Goal: Task Accomplishment & Management: Manage account settings

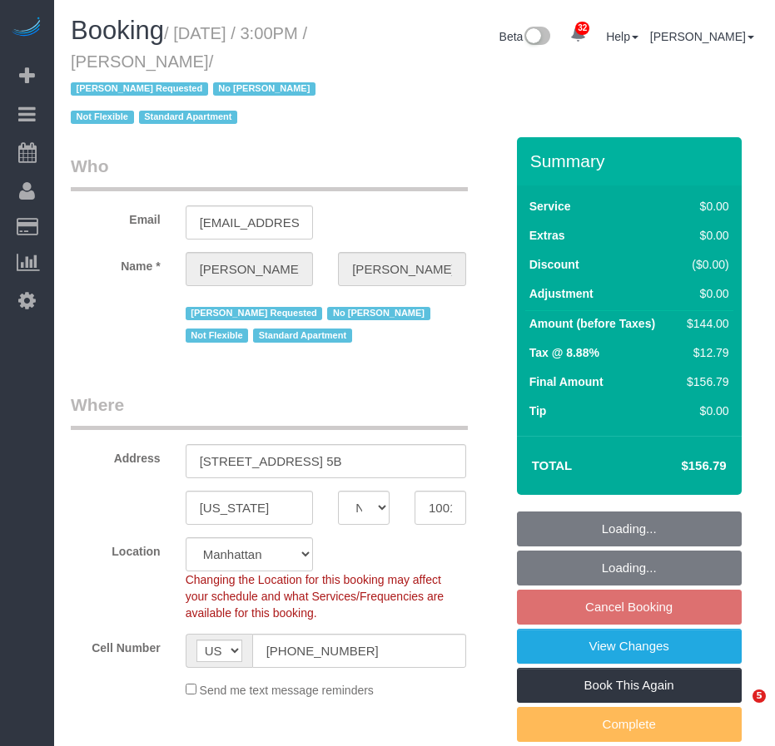
select select "NY"
select select "1"
select select "spot8"
select select "number:89"
select select "number:90"
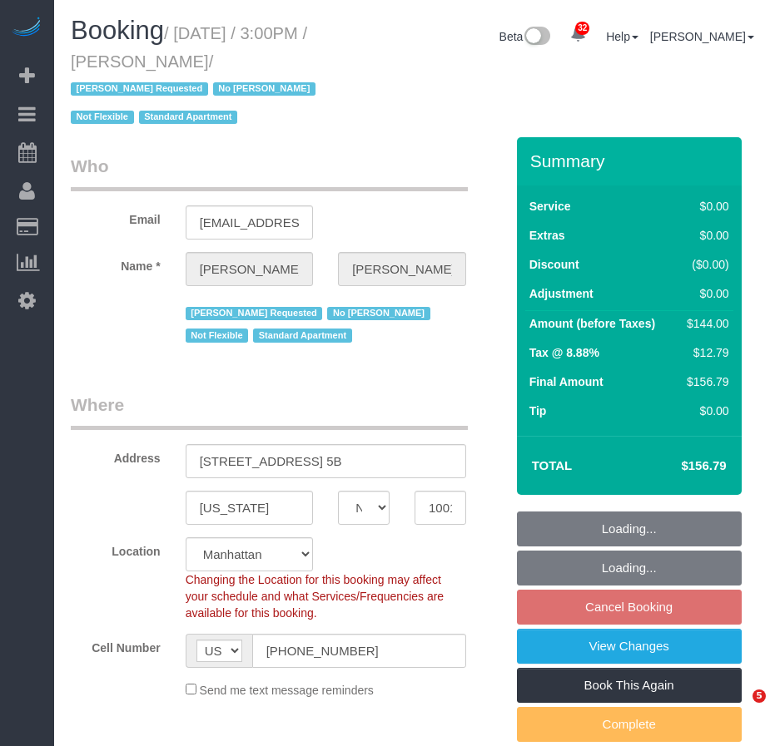
select select "number:15"
select select "number:7"
select select "object:1505"
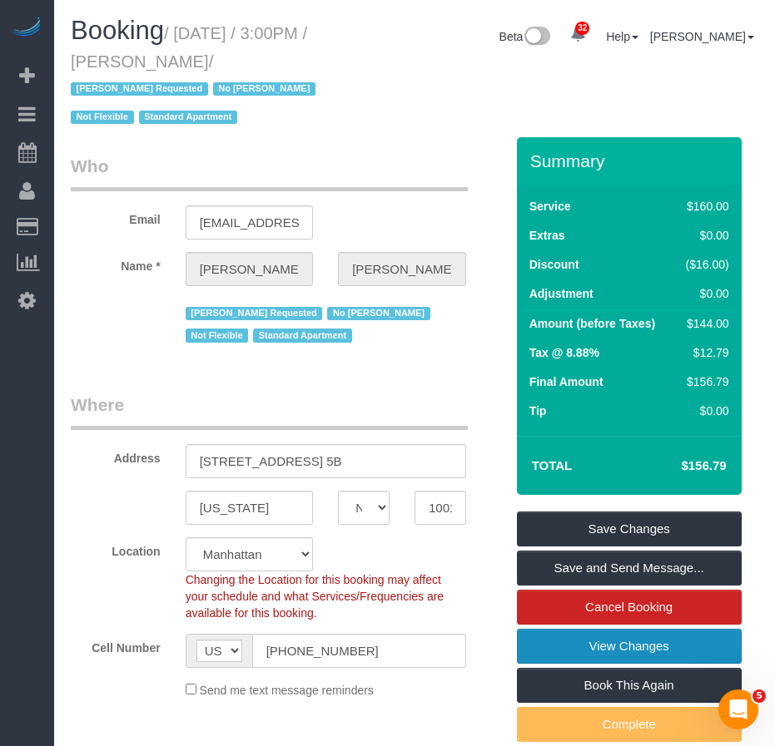
click at [576, 648] on link "View Changes" at bounding box center [629, 646] width 225 height 35
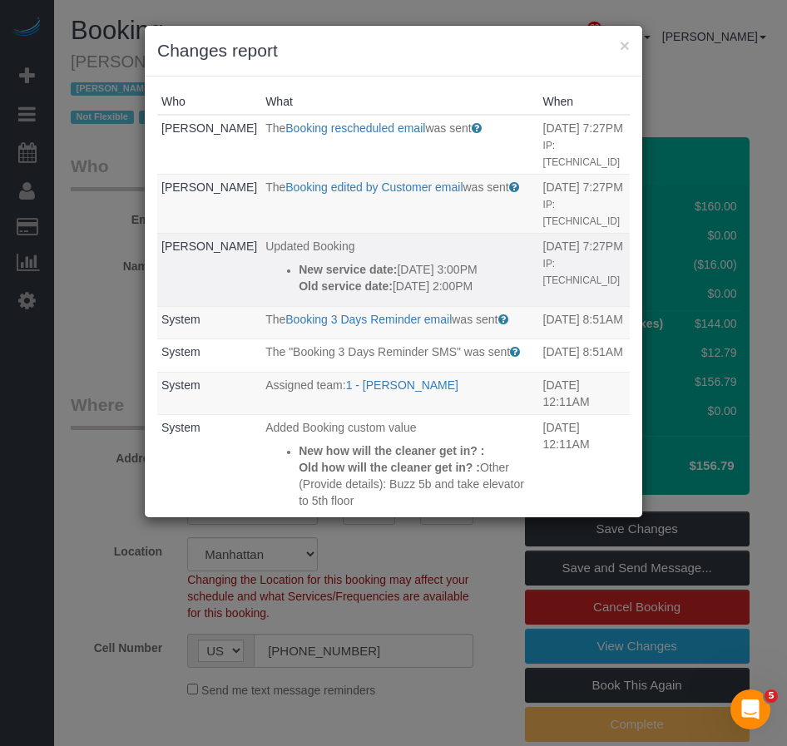
drag, startPoint x: 365, startPoint y: 319, endPoint x: 262, endPoint y: 275, distance: 111.9
click at [299, 275] on div "New service date: 10/11/2025 3:00PM Old service date: 10/04/2025 2:00PM" at bounding box center [416, 277] width 235 height 33
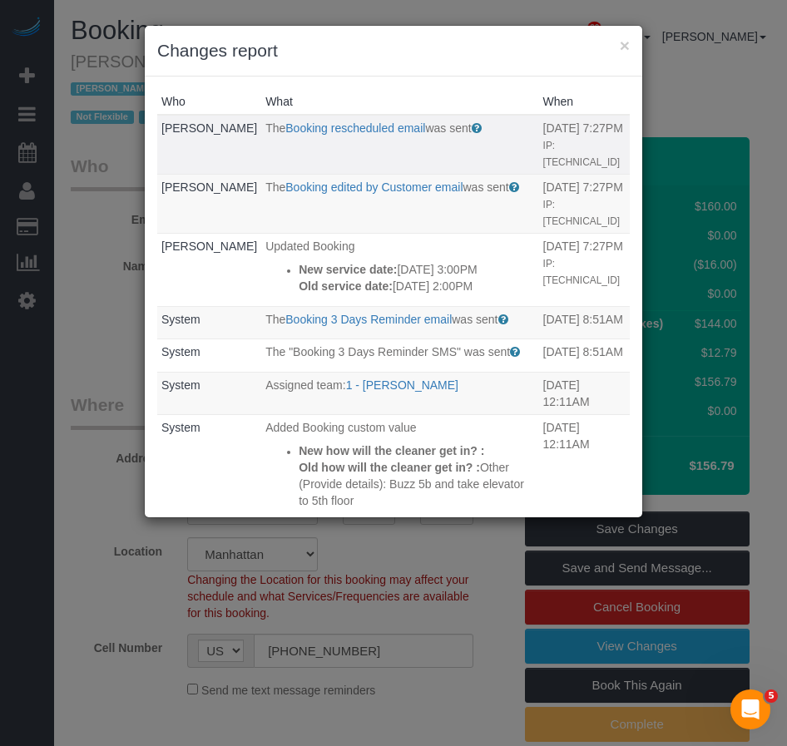
copy div "New service date: 10/11/2025 3:00PM Old service date: 10/04/2025 2:00PM"
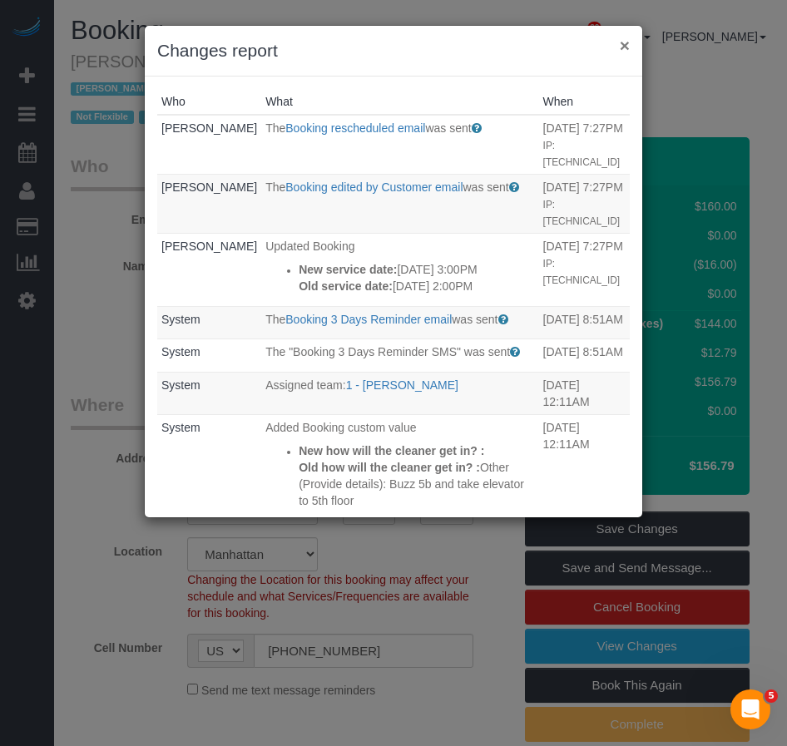
click at [624, 44] on button "×" at bounding box center [625, 45] width 10 height 17
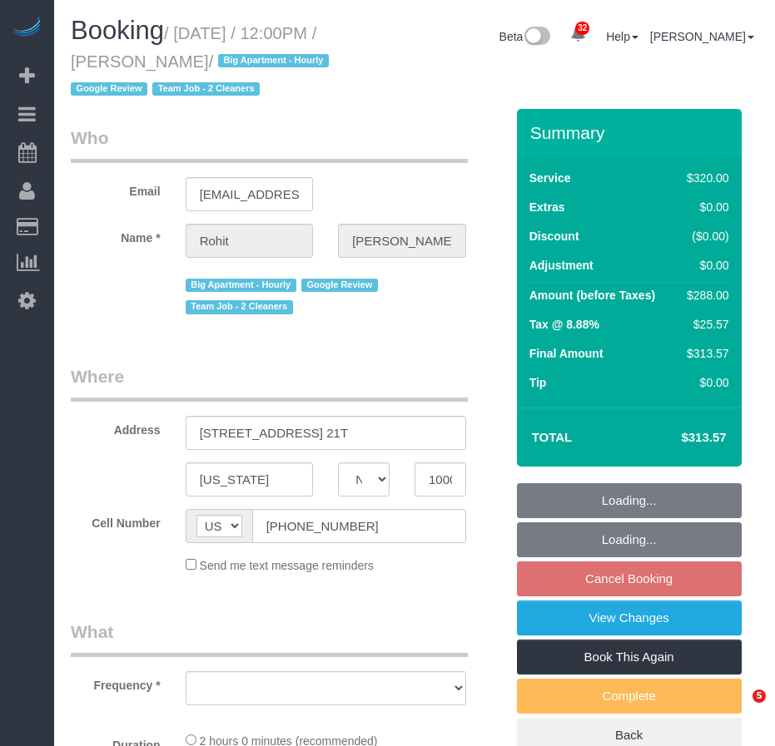
select select "NY"
select select "string:stripe-pm_1Qkc8H4VGloSiKo7xjSCdFB1"
select select "2"
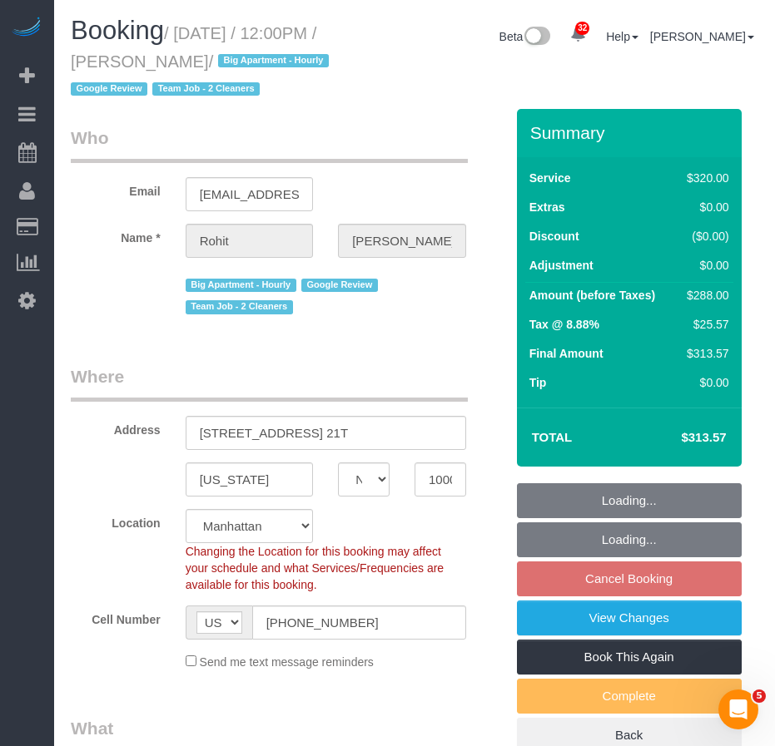
select select "object:1059"
select select "spot5"
select select "number:89"
select select "number:90"
select select "number:15"
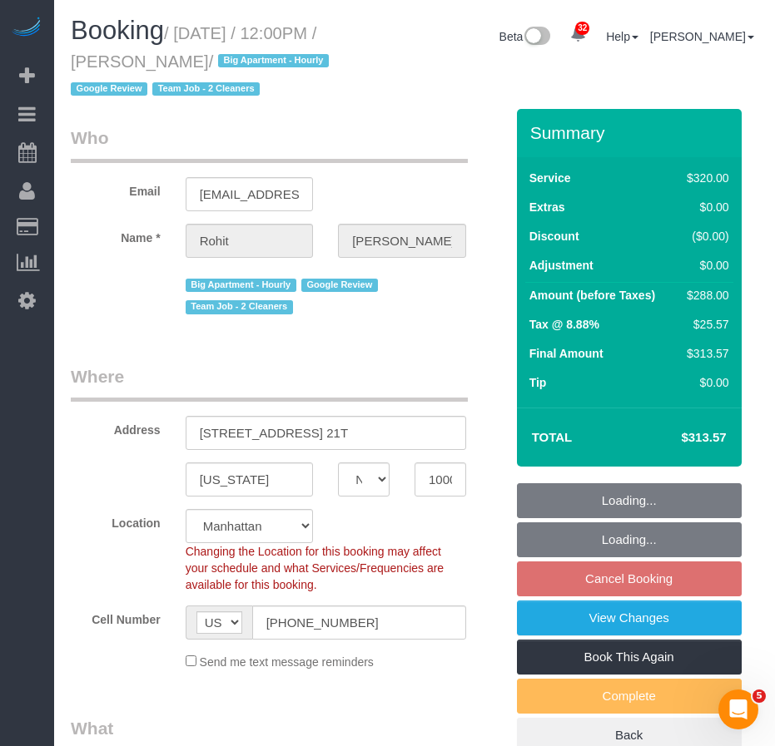
select select "number:6"
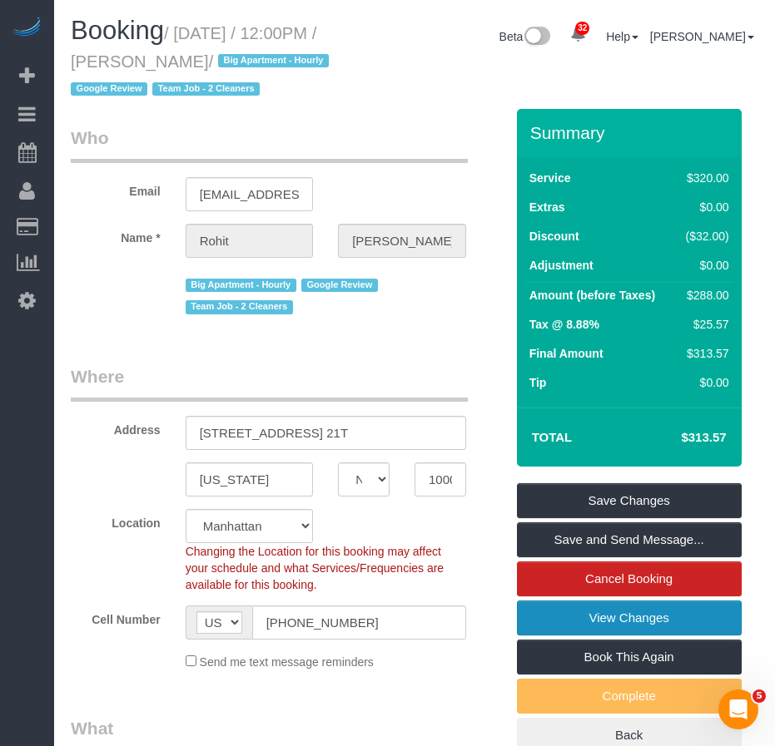
click at [550, 636] on link "View Changes" at bounding box center [629, 618] width 225 height 35
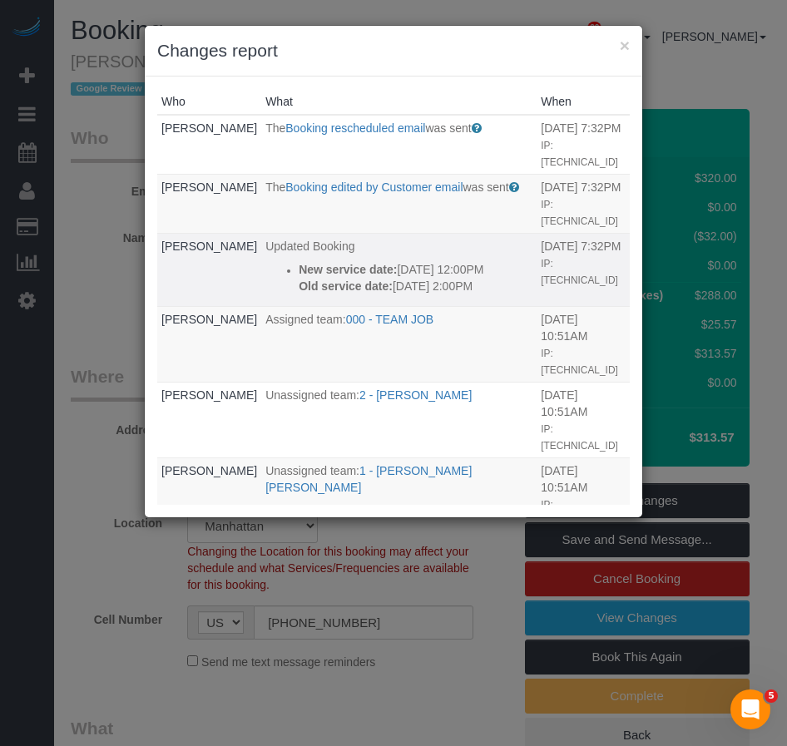
drag, startPoint x: 318, startPoint y: 318, endPoint x: 276, endPoint y: 275, distance: 59.4
click at [299, 275] on div "New service date: 10/07/2025 12:00PM Old service date: 10/10/2025 2:00PM" at bounding box center [416, 277] width 234 height 33
copy div "New service date: 10/07/2025 12:00PM Old service date: 10/10/2025 2:00PM"
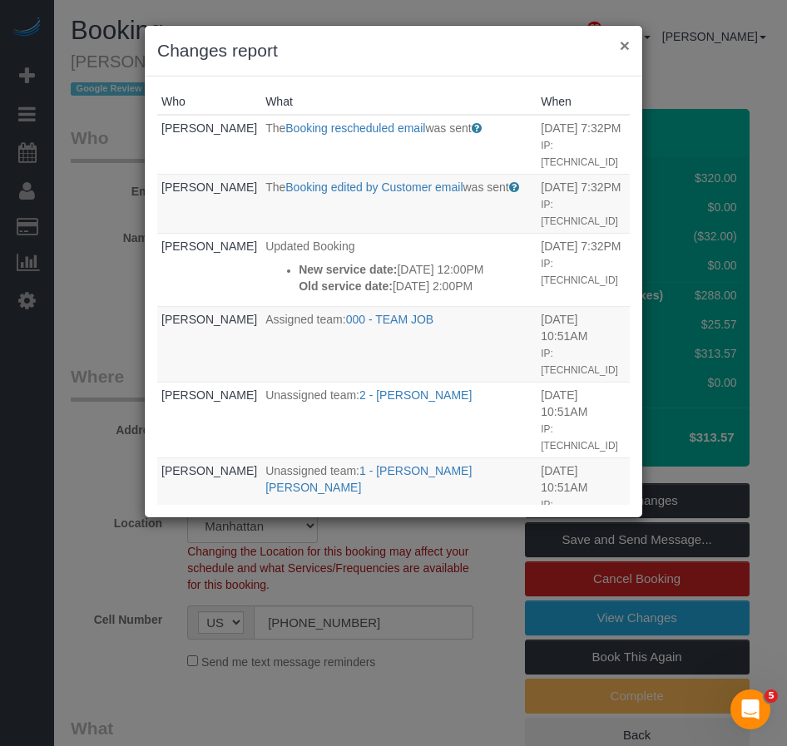
click at [624, 49] on button "×" at bounding box center [625, 45] width 10 height 17
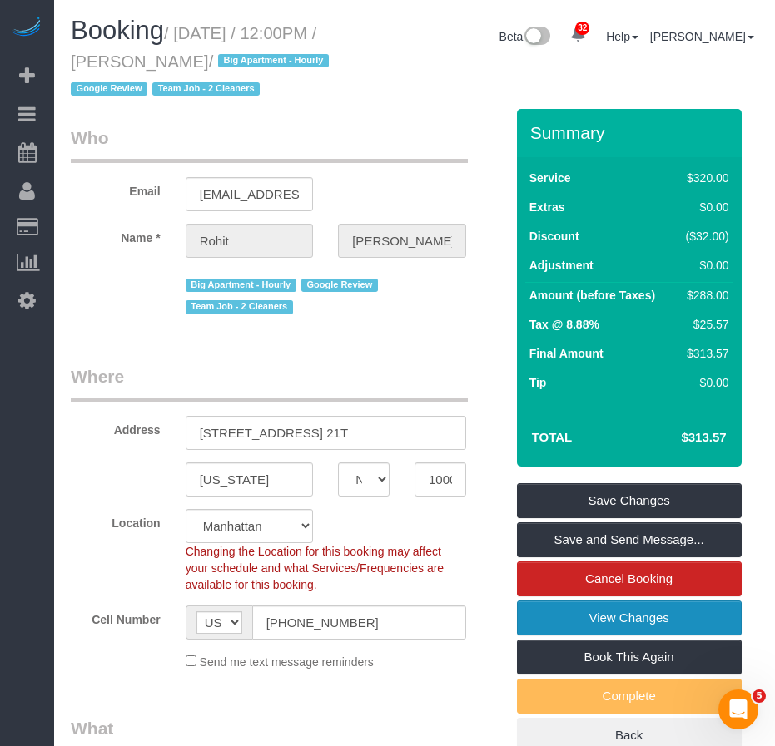
click at [583, 636] on link "View Changes" at bounding box center [629, 618] width 225 height 35
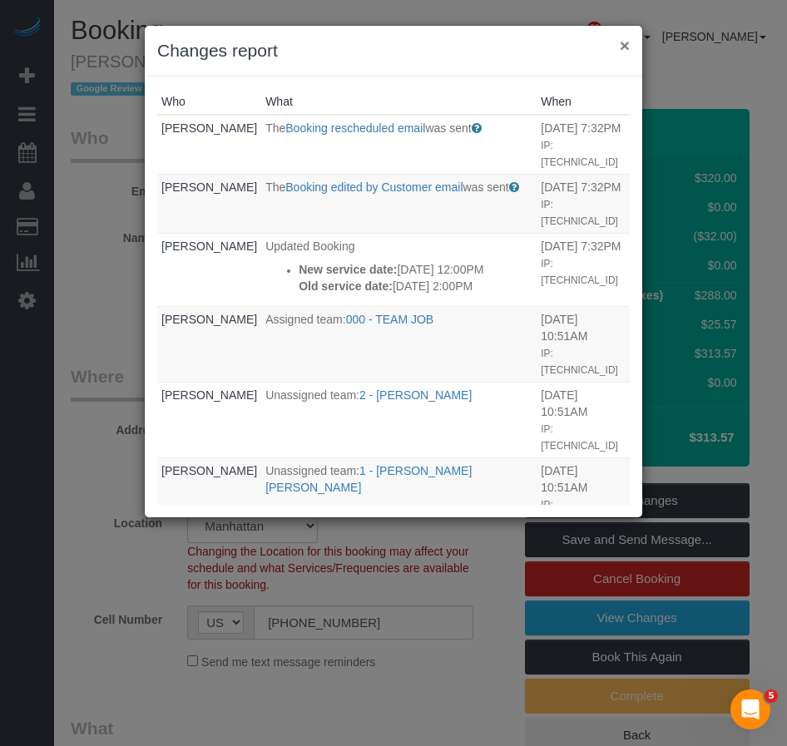
click at [622, 49] on button "×" at bounding box center [625, 45] width 10 height 17
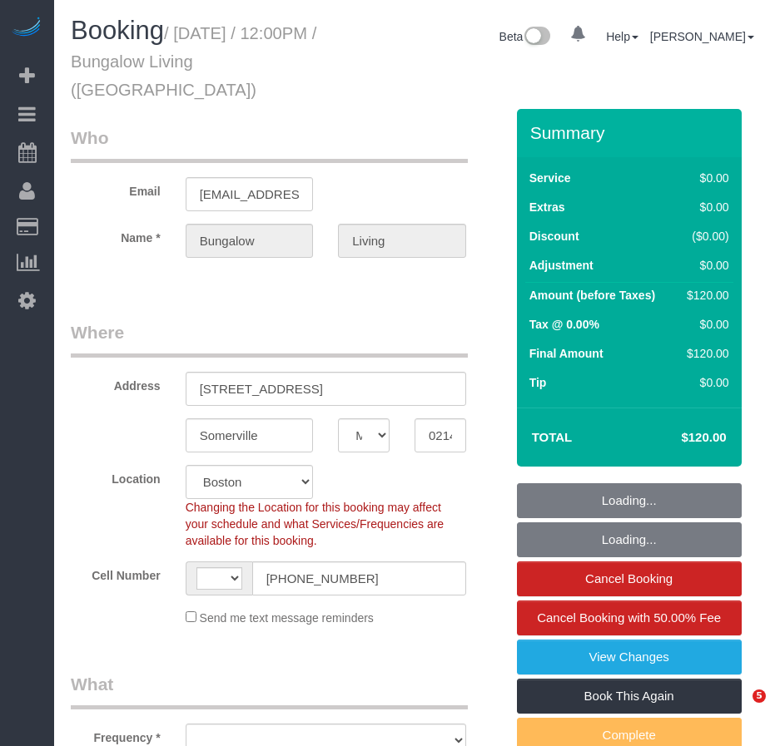
select select "MA"
select select "string:US"
select select "object:801"
select select "spot1"
select select "number:89"
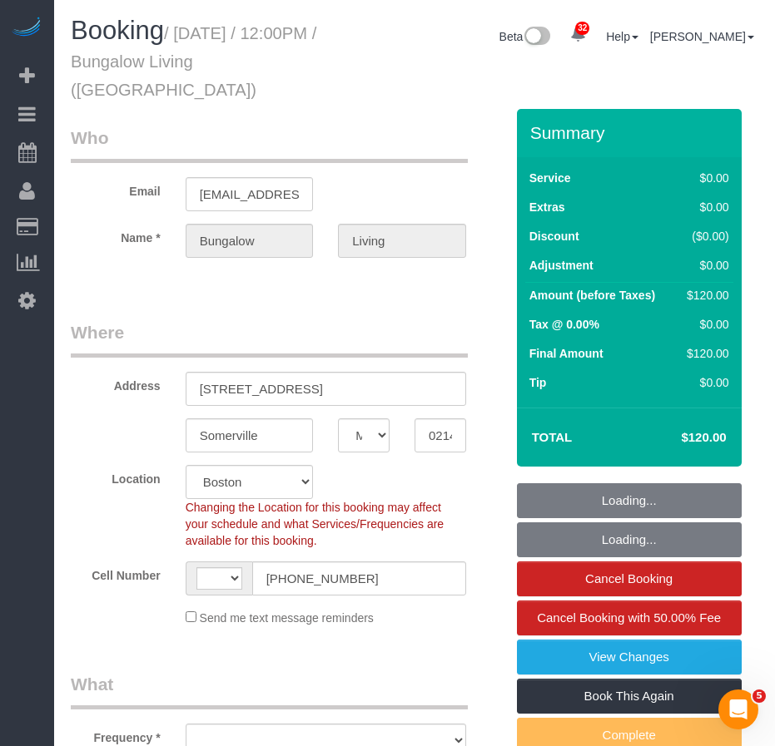
select select "number:90"
select select "number:15"
select select "number:7"
select select "number:21"
select select "object:1118"
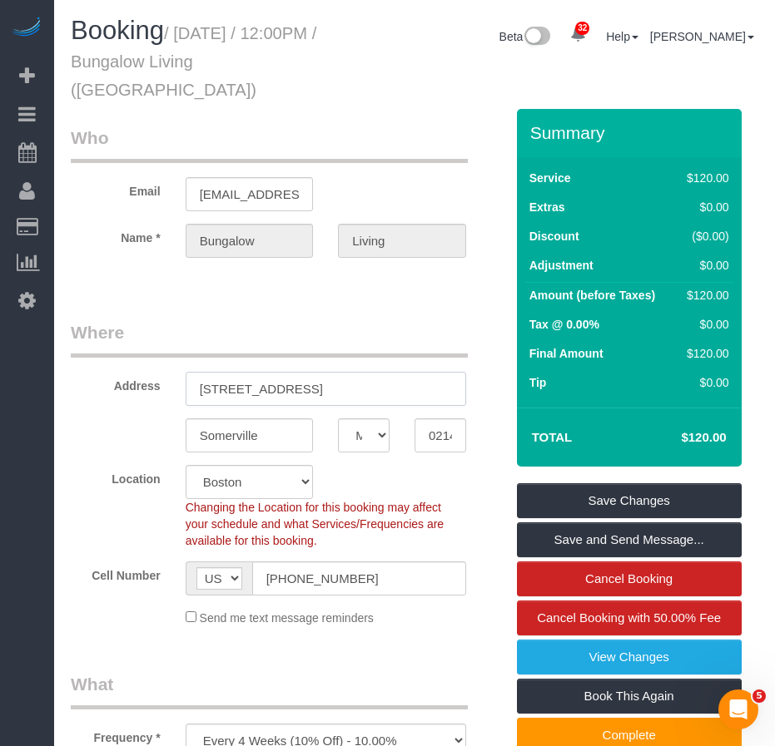
drag, startPoint x: 199, startPoint y: 364, endPoint x: 275, endPoint y: 361, distance: 75.8
click at [275, 372] on input "43 Temple St" at bounding box center [326, 389] width 280 height 34
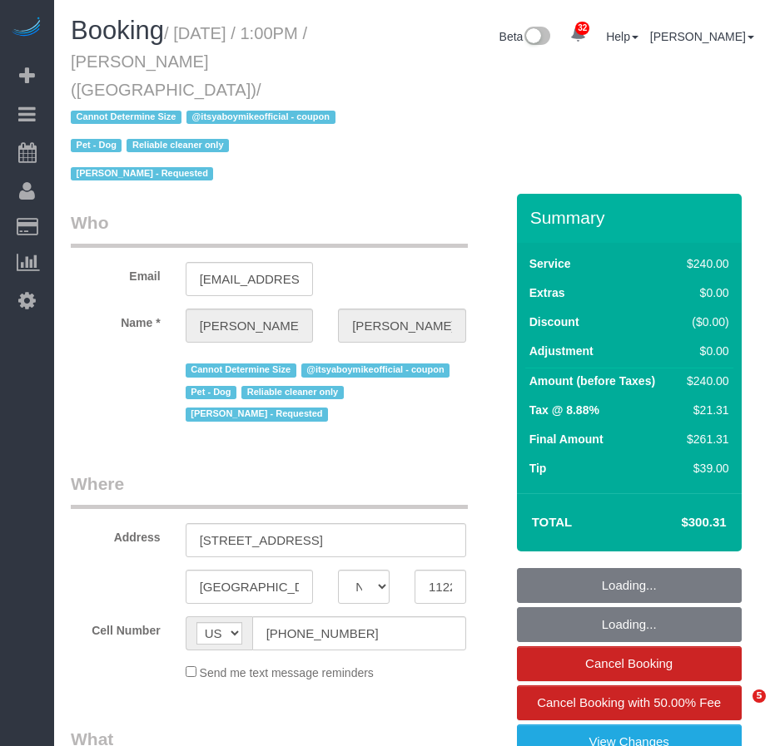
select select "NY"
select select "object:860"
select select "number:89"
select select "number:90"
select select "number:13"
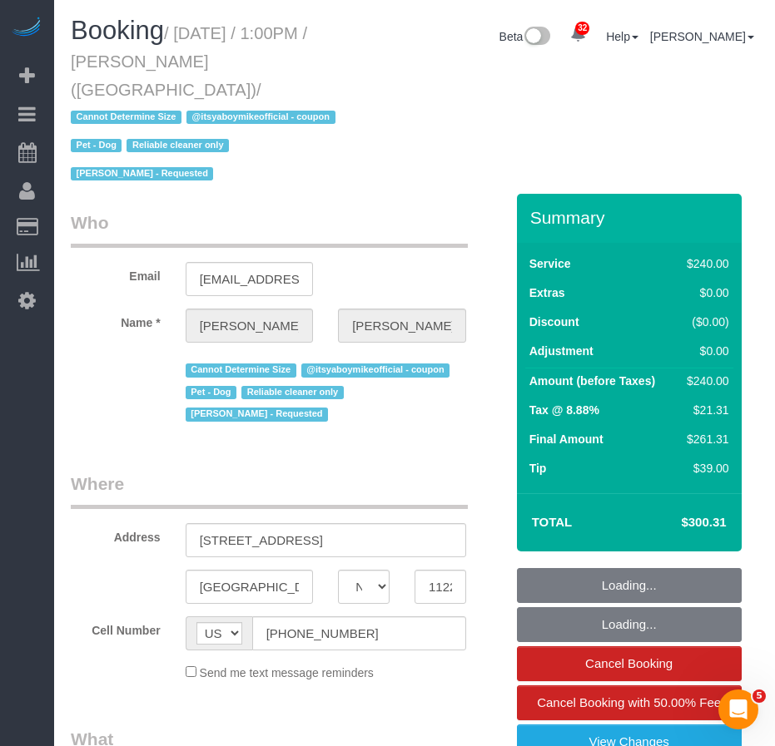
select select "number:5"
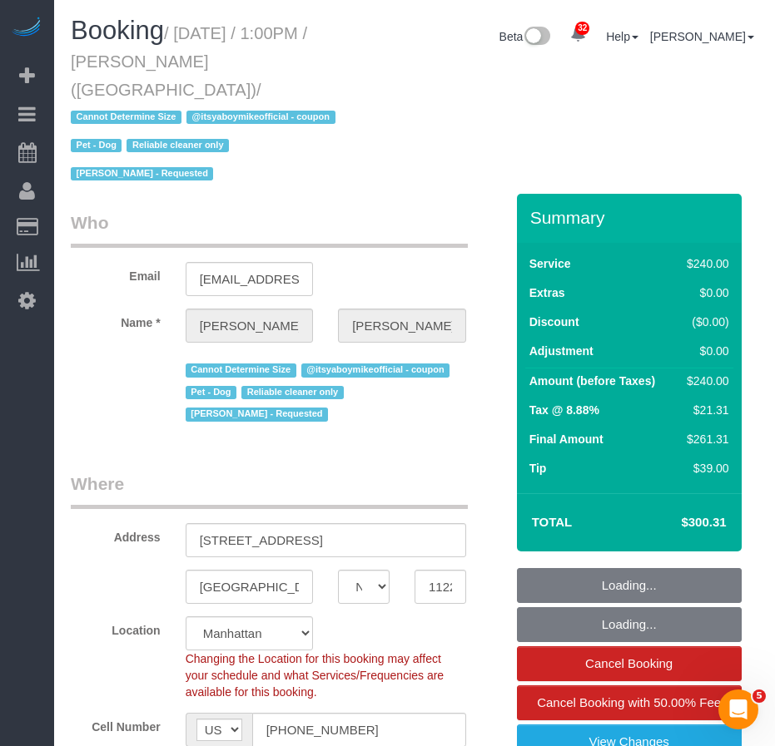
select select "string:stripe-pm_1QP4kw4VGloSiKo7GlpLBsIX"
select select "180"
select select "object:1090"
select select "spot1"
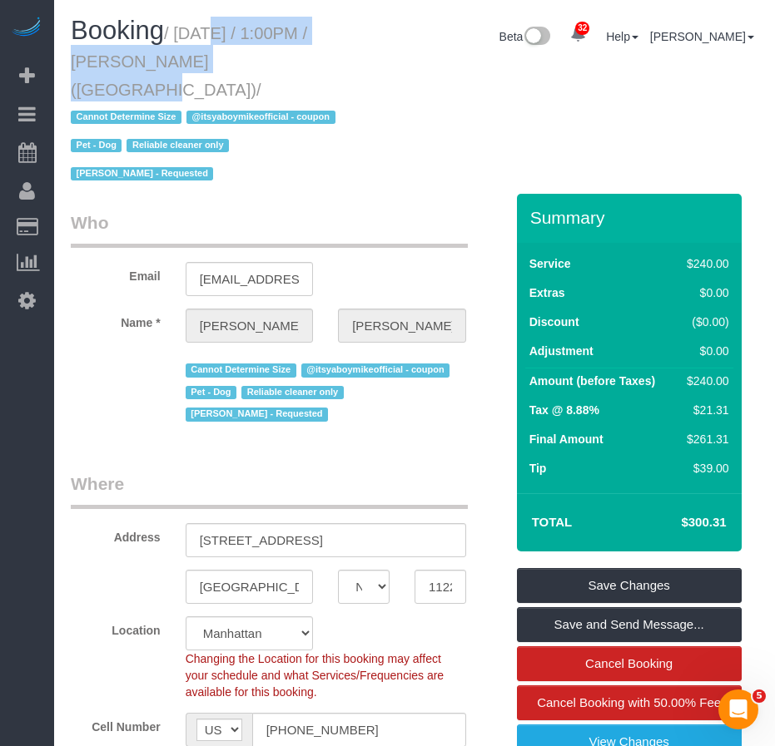
drag, startPoint x: 181, startPoint y: 35, endPoint x: 228, endPoint y: 59, distance: 52.5
click at [228, 59] on small "/ October 03, 2025 / 1:00PM / Dan Pfeffer (Northwestern University) / Cannot De…" at bounding box center [206, 104] width 270 height 160
copy small "October 03, 2025 / 1:00PM / Dan Pfeffer"
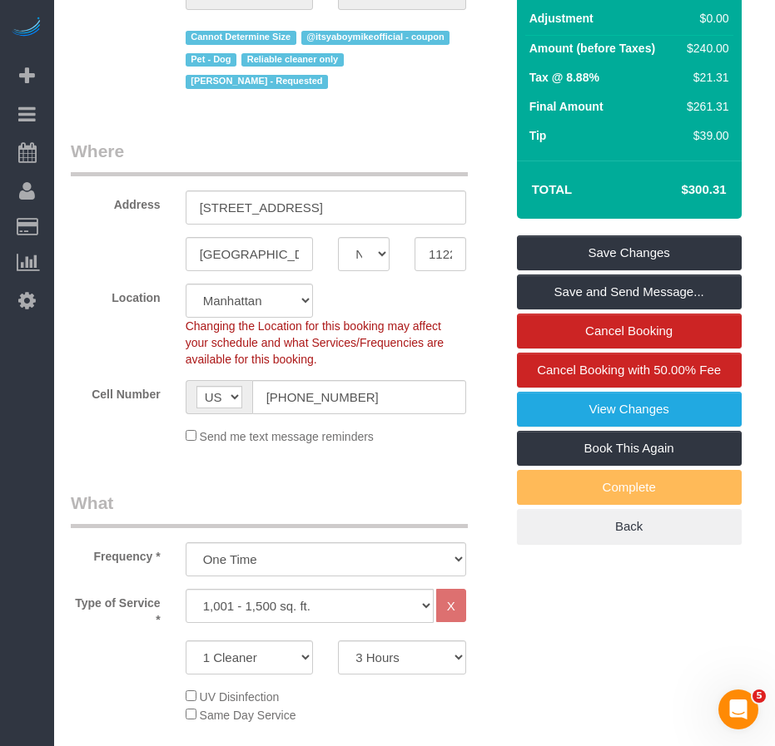
scroll to position [166, 0]
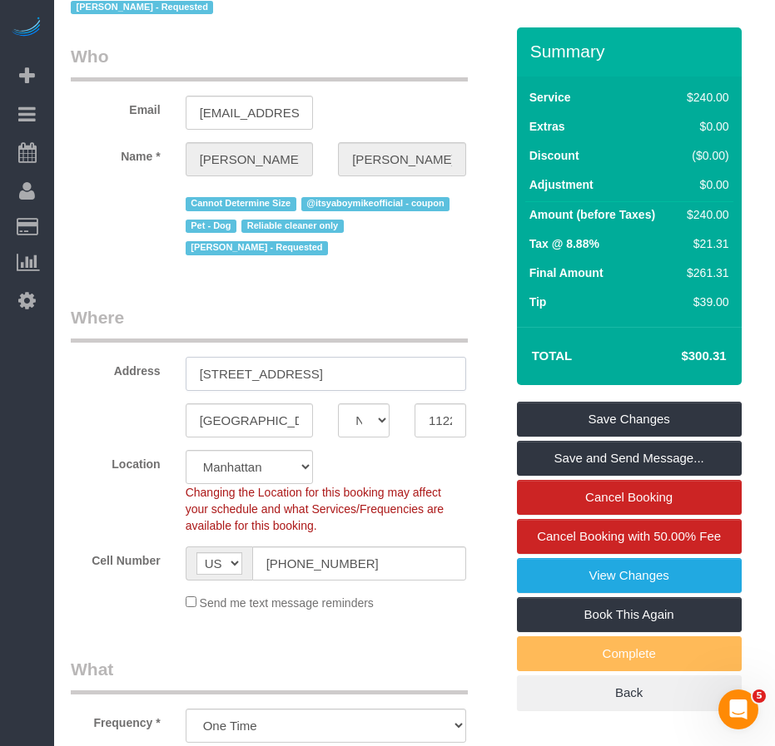
drag, startPoint x: 196, startPoint y: 345, endPoint x: 312, endPoint y: 326, distance: 118.1
click at [312, 326] on div "Address 278 Maple Street" at bounding box center [287, 348] width 458 height 86
click at [116, 450] on label "Location" at bounding box center [115, 461] width 115 height 22
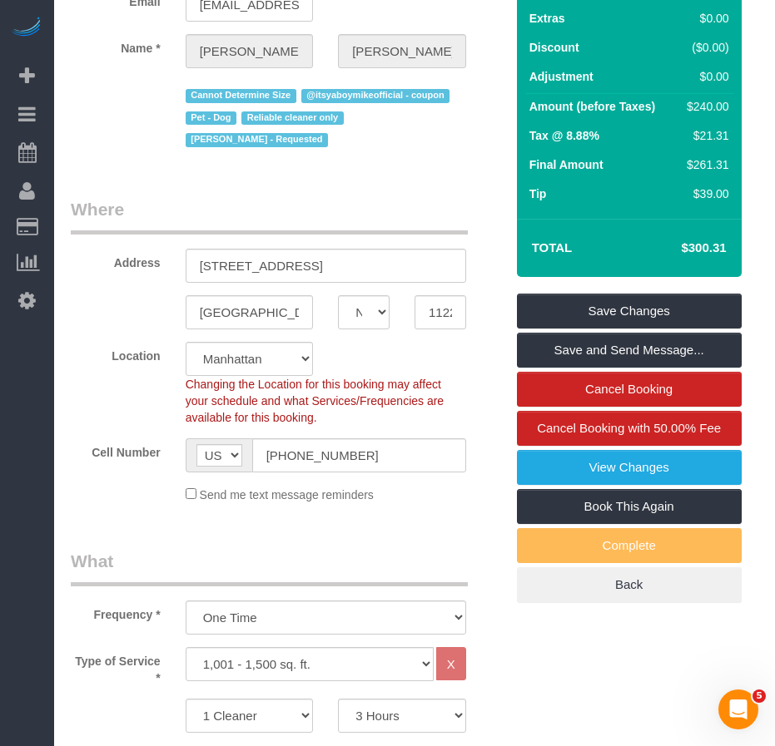
scroll to position [250, 0]
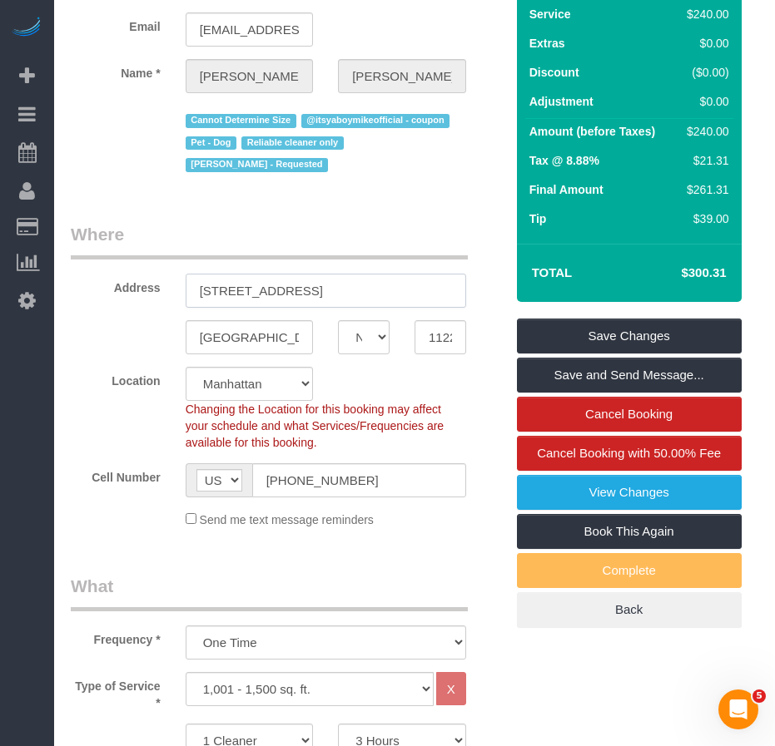
drag, startPoint x: 200, startPoint y: 263, endPoint x: 298, endPoint y: 261, distance: 98.2
click at [298, 274] on input "278 Maple Street" at bounding box center [326, 291] width 280 height 34
click at [442, 320] on input "11225" at bounding box center [440, 337] width 52 height 34
click at [441, 320] on input "11225" at bounding box center [440, 337] width 52 height 34
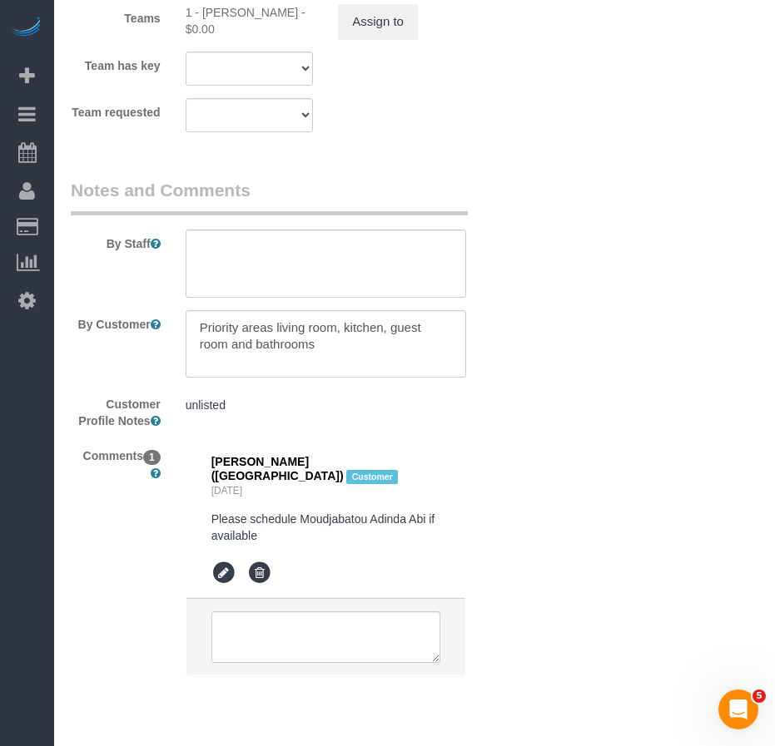
scroll to position [2247, 0]
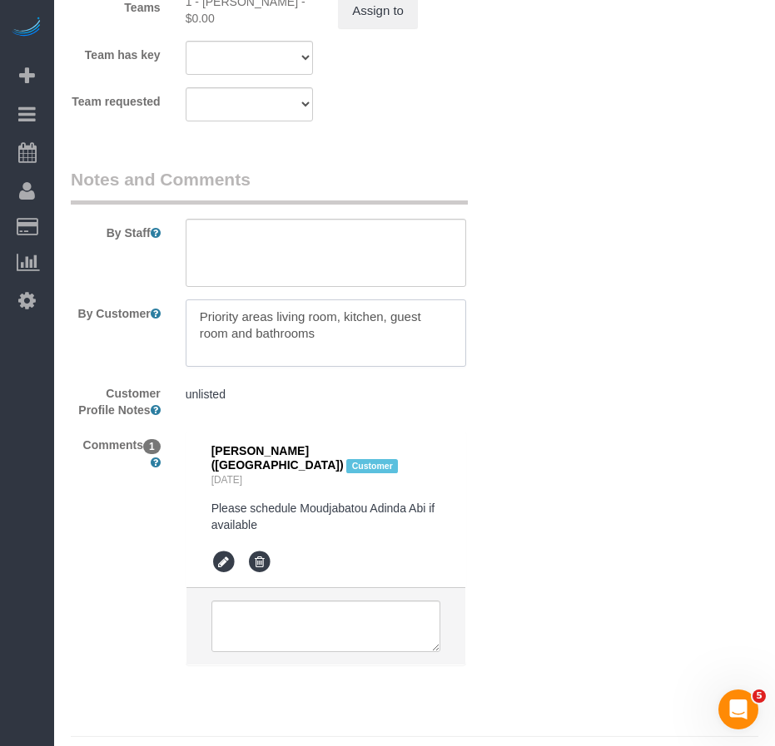
drag, startPoint x: 276, startPoint y: 289, endPoint x: 328, endPoint y: 300, distance: 52.9
click at [328, 300] on textarea at bounding box center [326, 334] width 280 height 68
click at [495, 400] on sui-booking-comments "By Staff By Customer Customer Profile Notes unlisted unlisted Comments 1 Dan Pf…" at bounding box center [288, 424] width 434 height 515
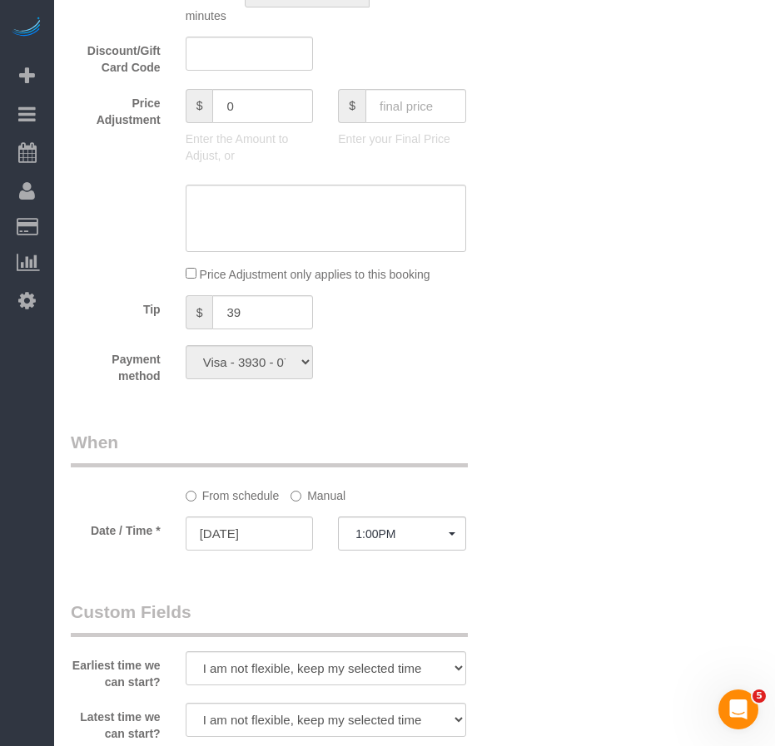
scroll to position [1165, 0]
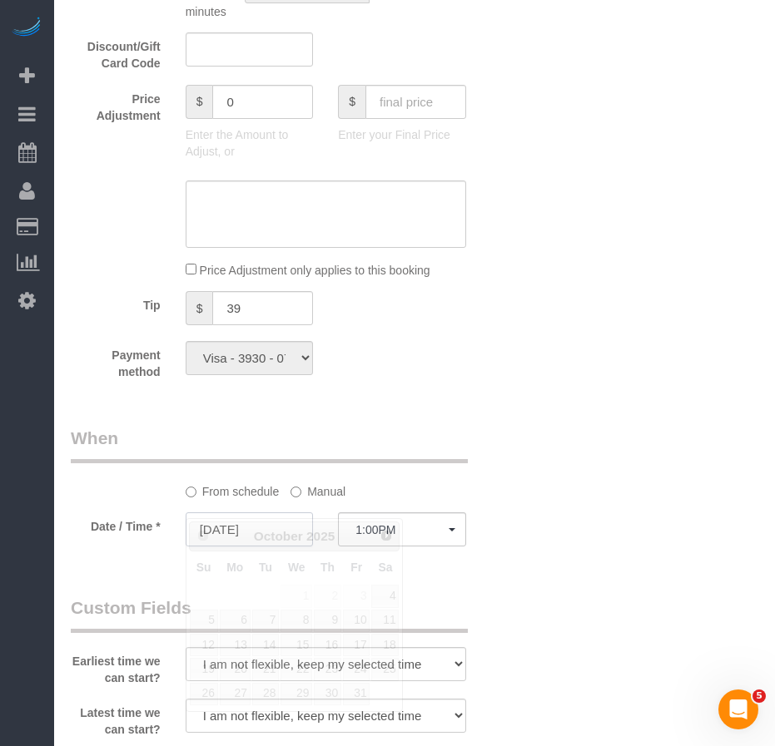
click at [251, 513] on input "[DATE]" at bounding box center [250, 530] width 128 height 34
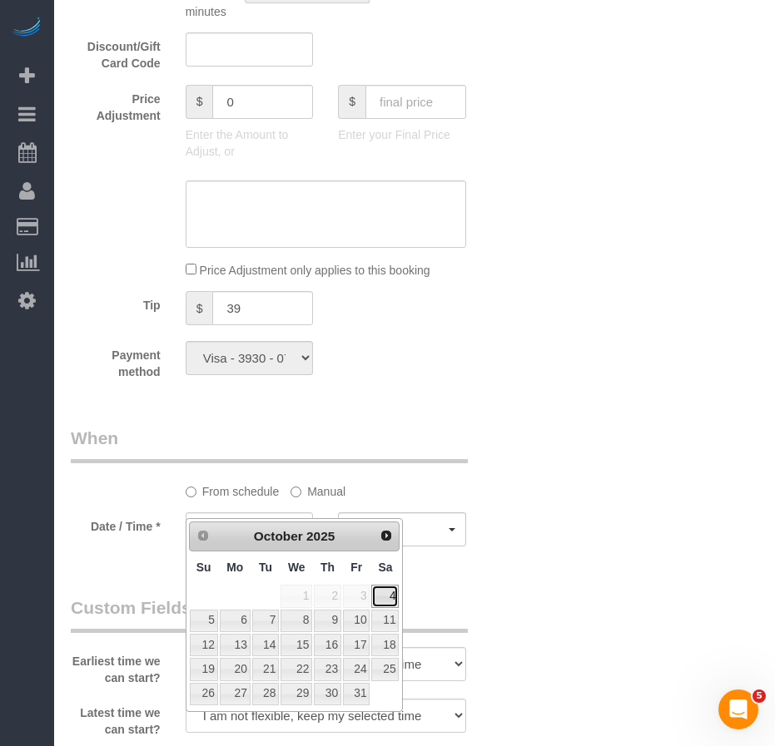
click at [381, 597] on link "4" at bounding box center [384, 596] width 27 height 22
type input "10/04/2025"
select select "spot2"
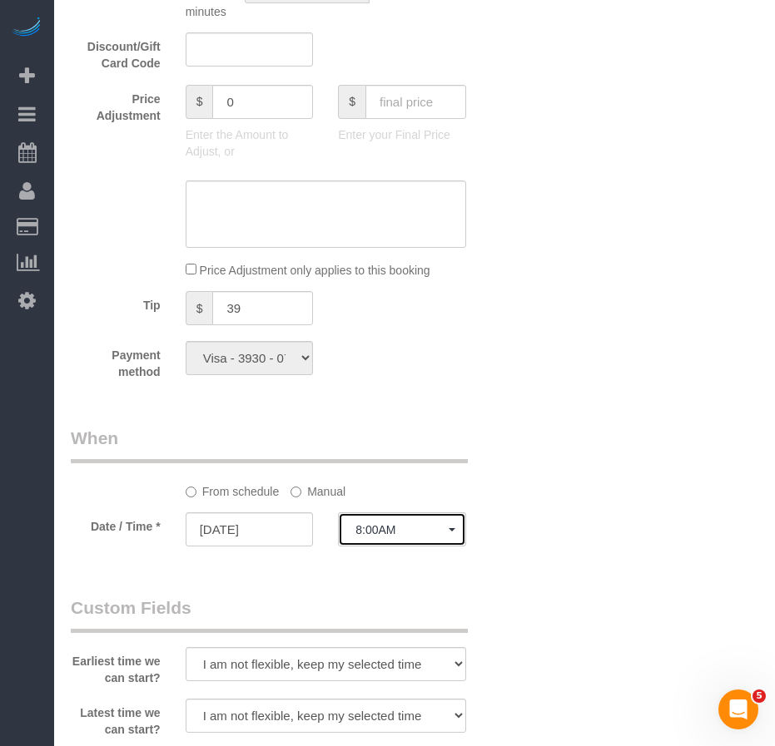
click at [448, 523] on span "8:00AM" at bounding box center [401, 529] width 93 height 13
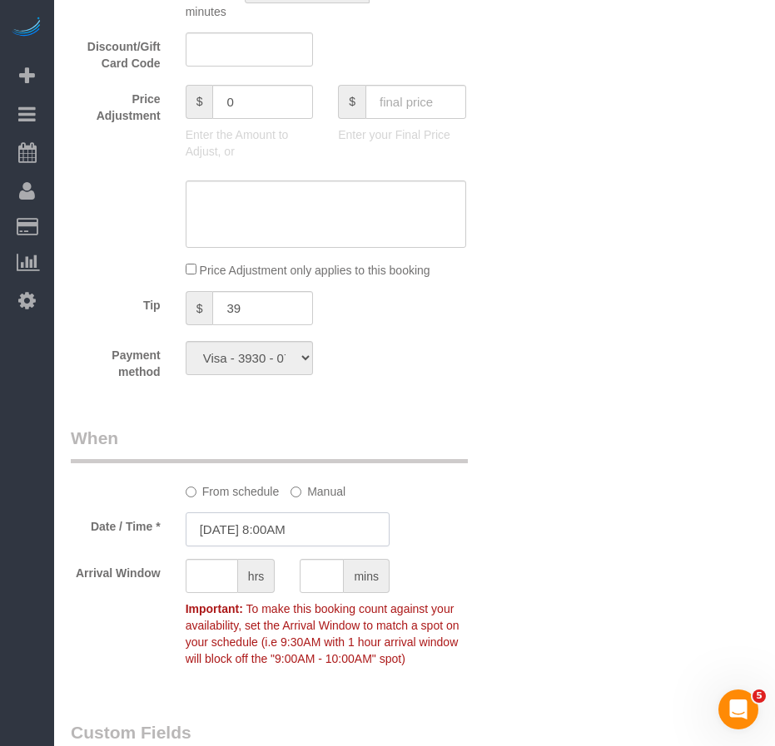
click at [294, 513] on input "10/04/2025 8:00AM" at bounding box center [288, 530] width 204 height 34
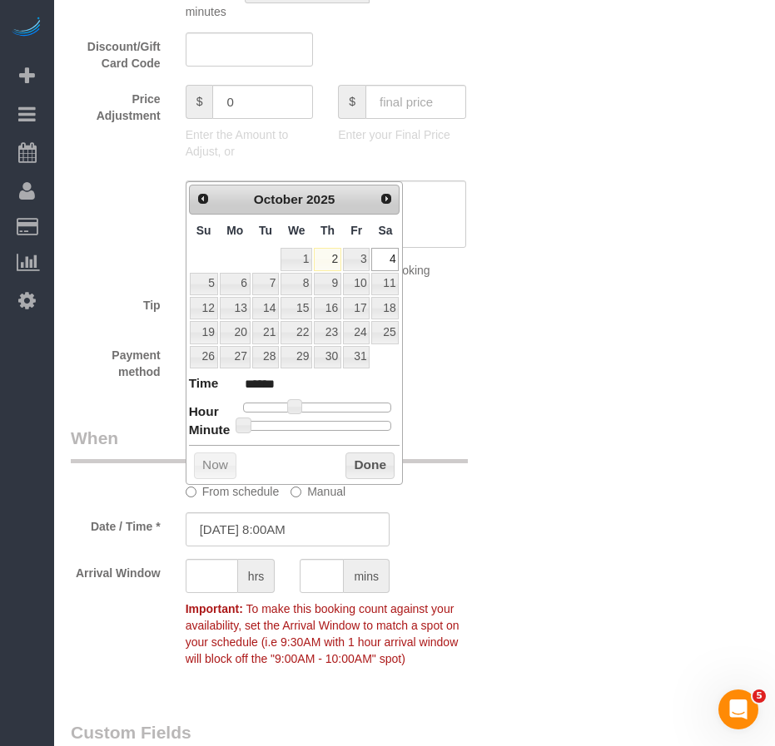
type input "10/04/2025 10:00AM"
type input "*******"
click at [305, 409] on div at bounding box center [317, 408] width 149 height 10
type input "10/04/2025 8:00AM"
type input "******"
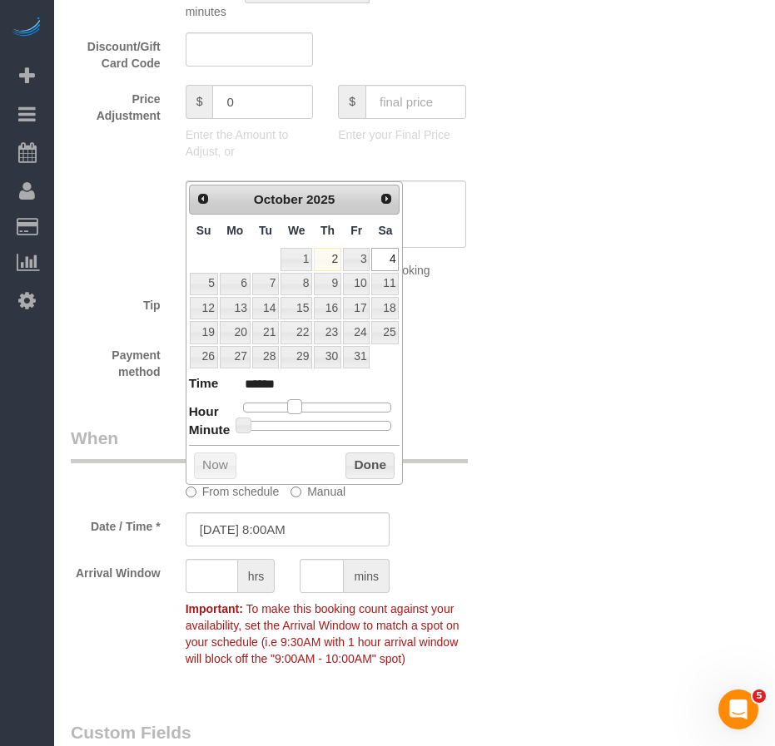
click at [296, 408] on div at bounding box center [317, 408] width 149 height 10
type input "10/04/2025 10:00AM"
type input "*******"
click at [307, 409] on div at bounding box center [317, 408] width 149 height 10
click at [300, 408] on span at bounding box center [307, 406] width 15 height 15
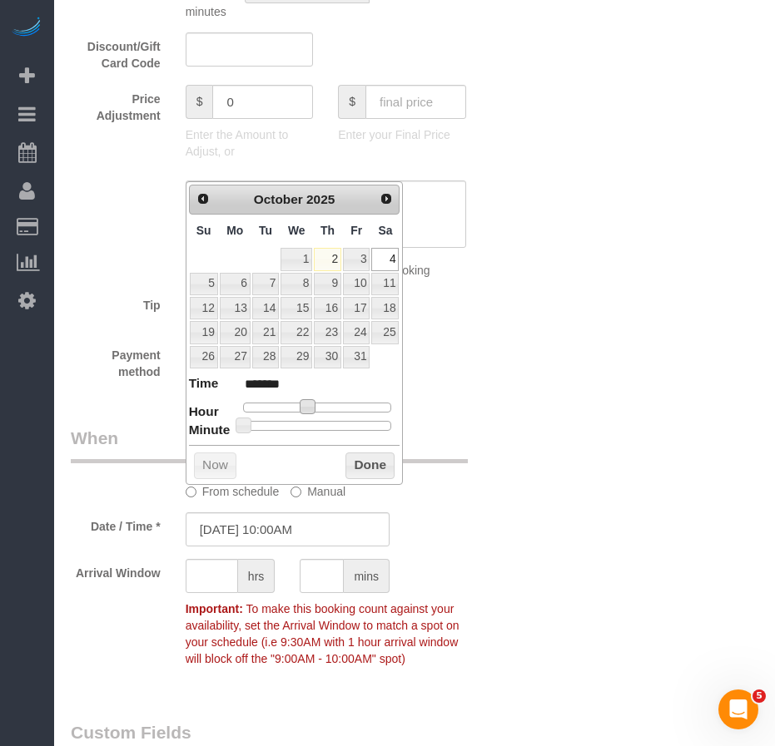
type input "10/04/2025 9:00AM"
type input "******"
click at [299, 408] on div at bounding box center [317, 408] width 149 height 10
click at [360, 466] on button "Done" at bounding box center [369, 466] width 49 height 27
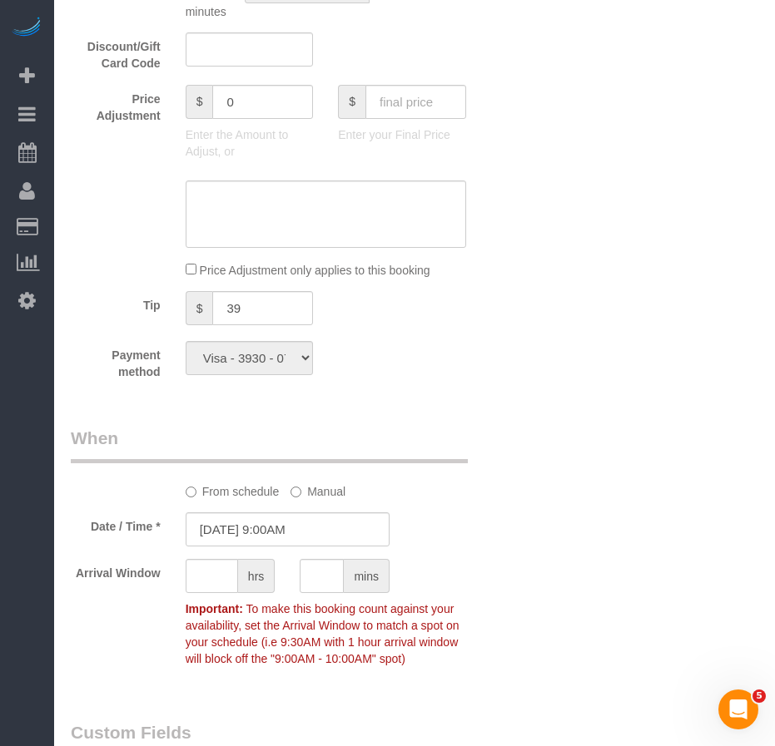
click at [555, 576] on div "Who Email danpfeffer@u.northwestern.edu Name * Dan Pfeffer Cannot Determine Siz…" at bounding box center [414, 481] width 687 height 2905
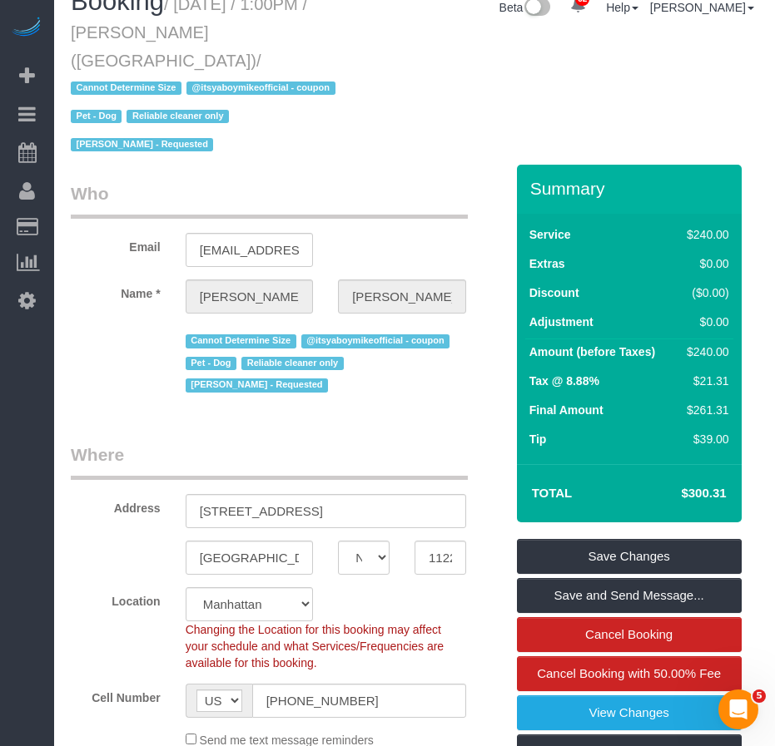
scroll to position [0, 0]
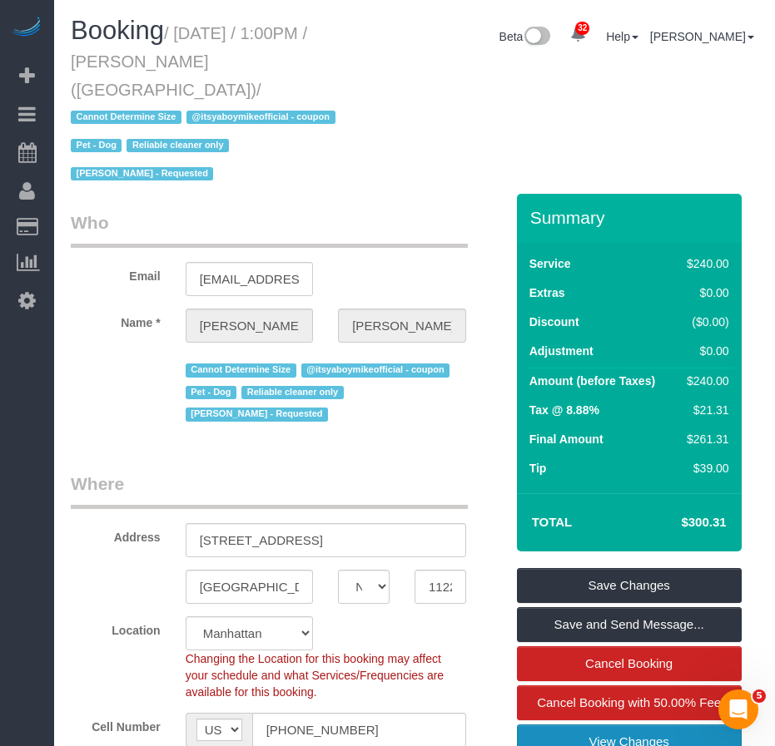
click at [587, 725] on link "View Changes" at bounding box center [629, 742] width 225 height 35
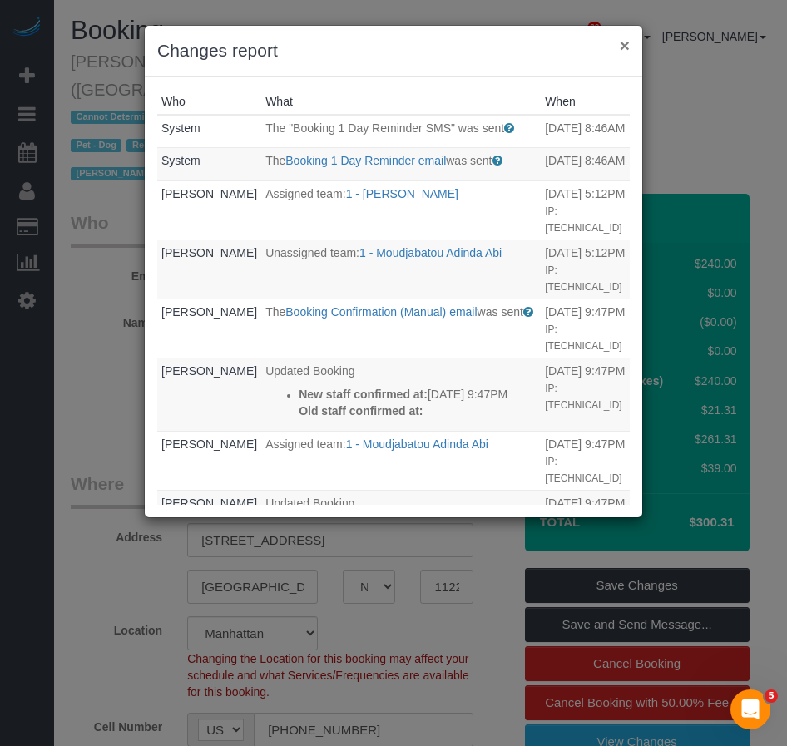
click at [623, 47] on button "×" at bounding box center [625, 45] width 10 height 17
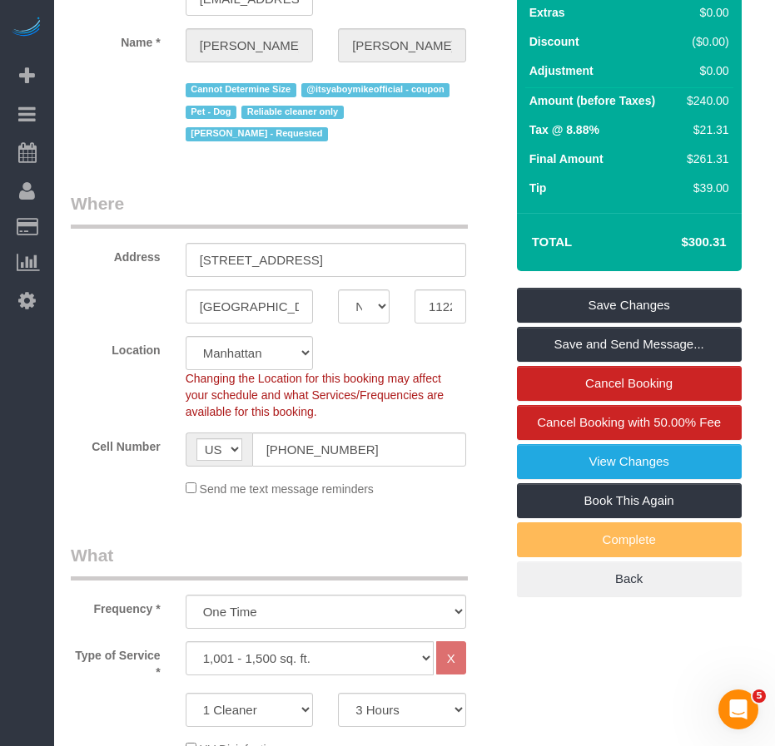
scroll to position [250, 0]
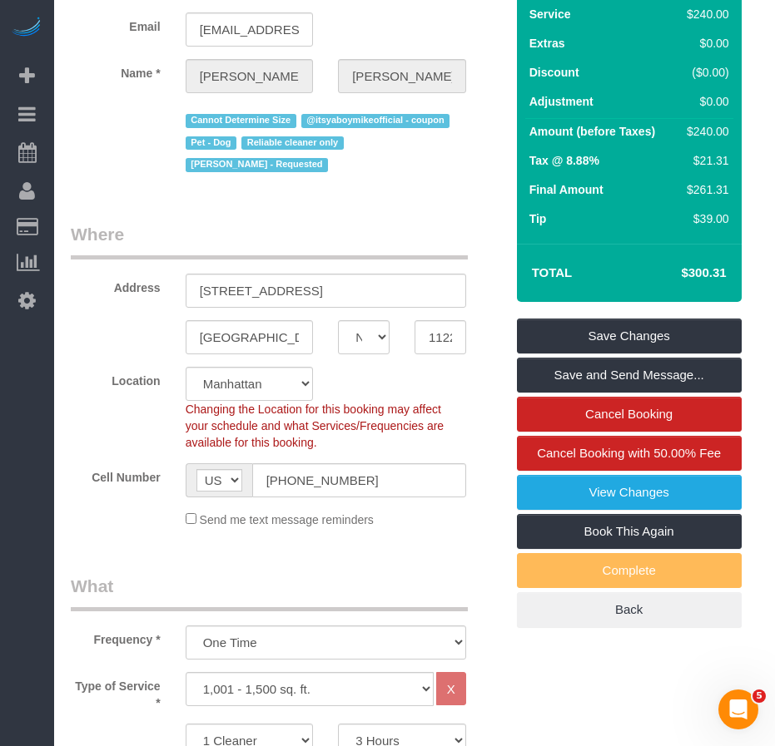
click at [482, 27] on sui-booking-customer "Email danpfeffer@u.northwestern.edu Name * Dan Pfeffer Cannot Determine Size @i…" at bounding box center [288, 68] width 434 height 215
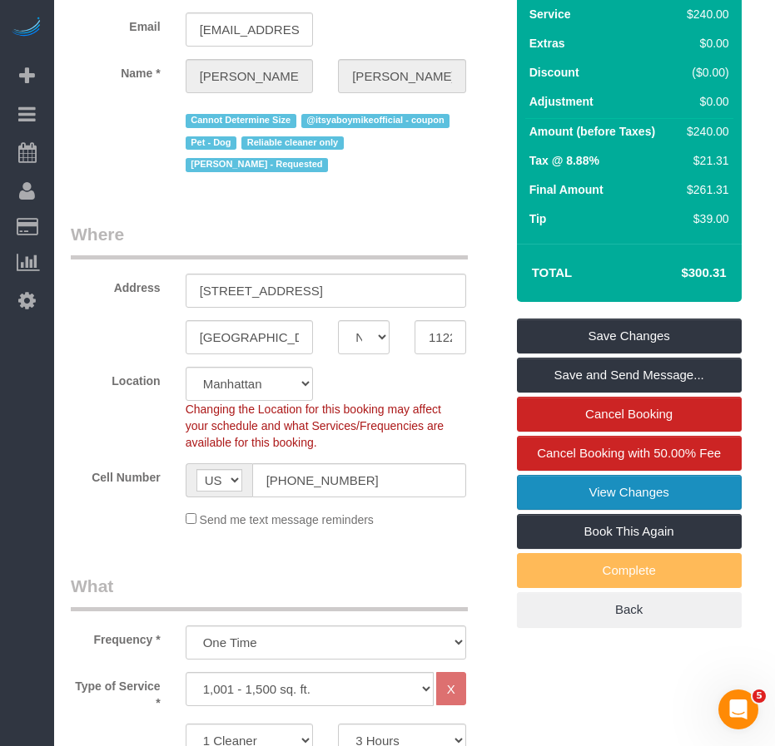
click at [672, 475] on link "View Changes" at bounding box center [629, 492] width 225 height 35
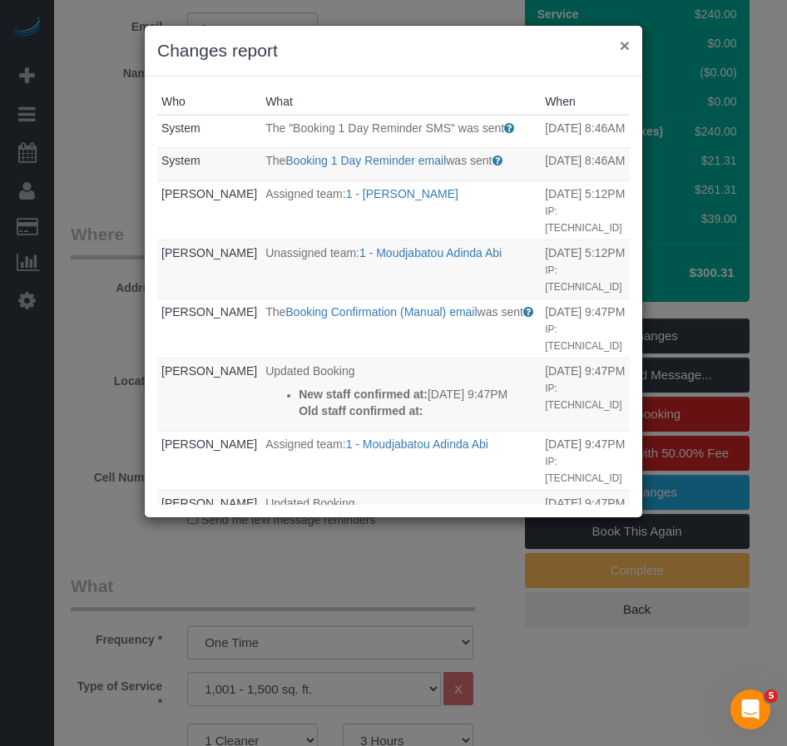
click at [627, 46] on button "×" at bounding box center [625, 45] width 10 height 17
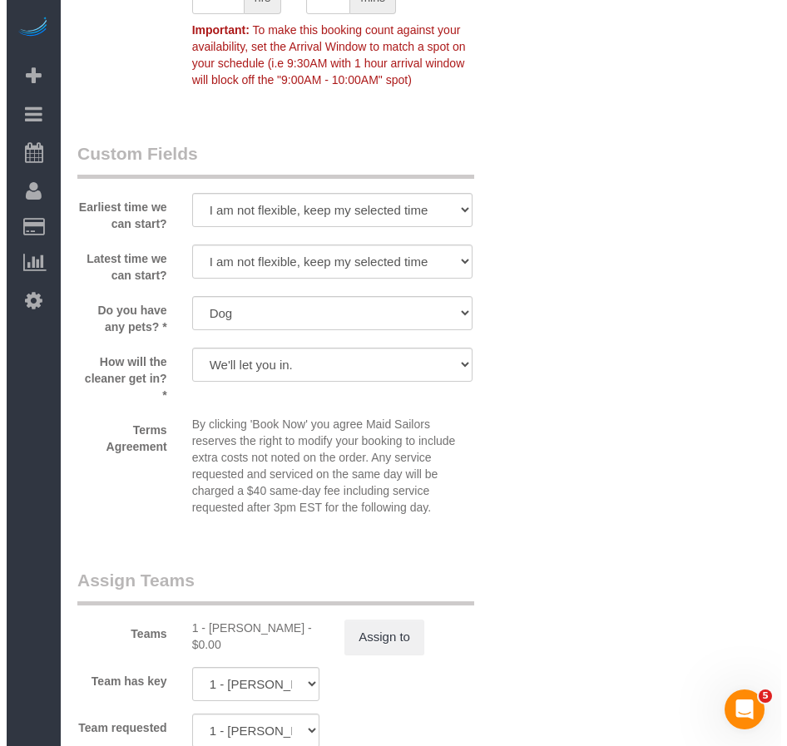
scroll to position [1914, 0]
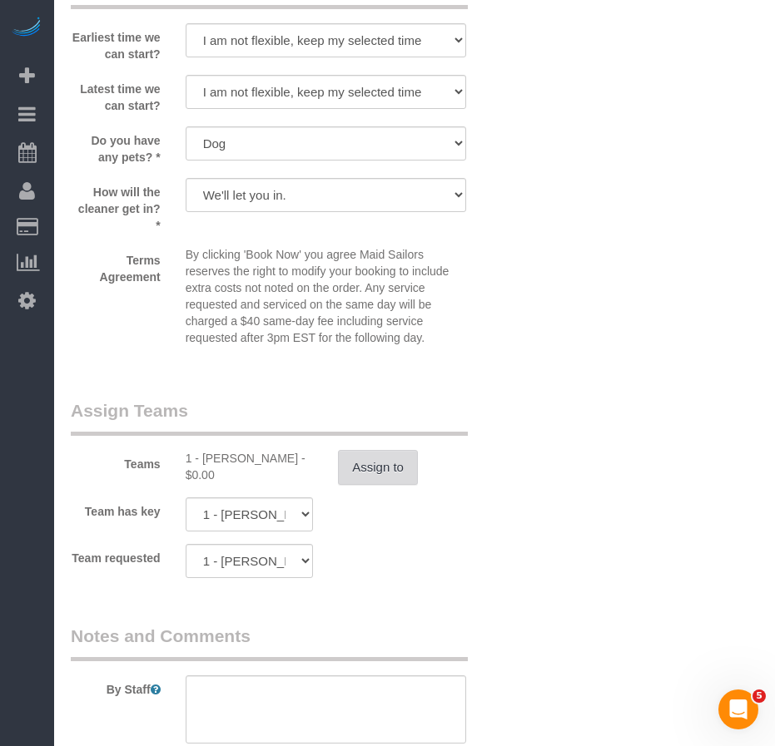
click at [378, 450] on button "Assign to" at bounding box center [378, 467] width 80 height 35
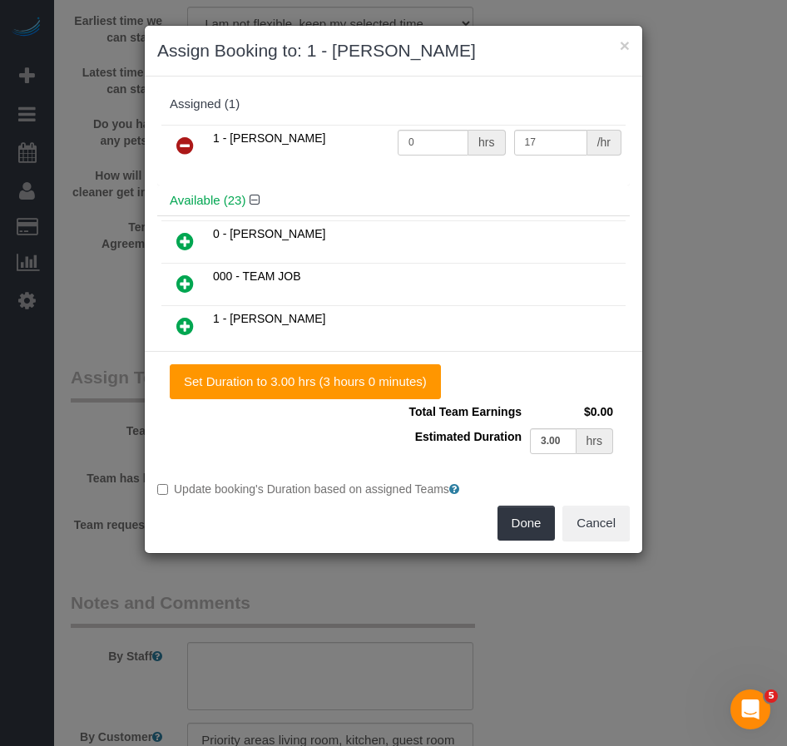
click at [183, 144] on icon at bounding box center [184, 146] width 17 height 20
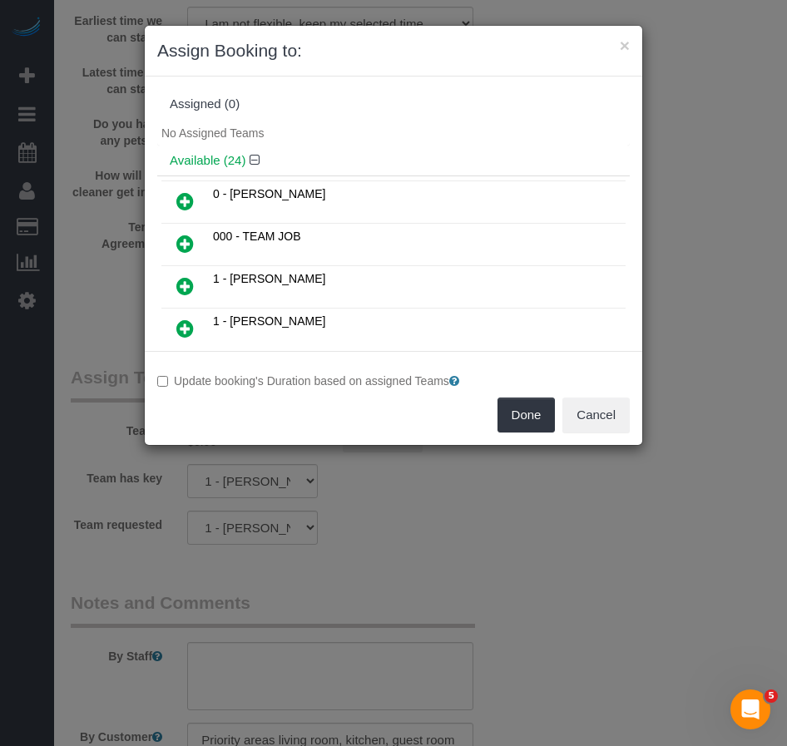
scroll to position [491, 0]
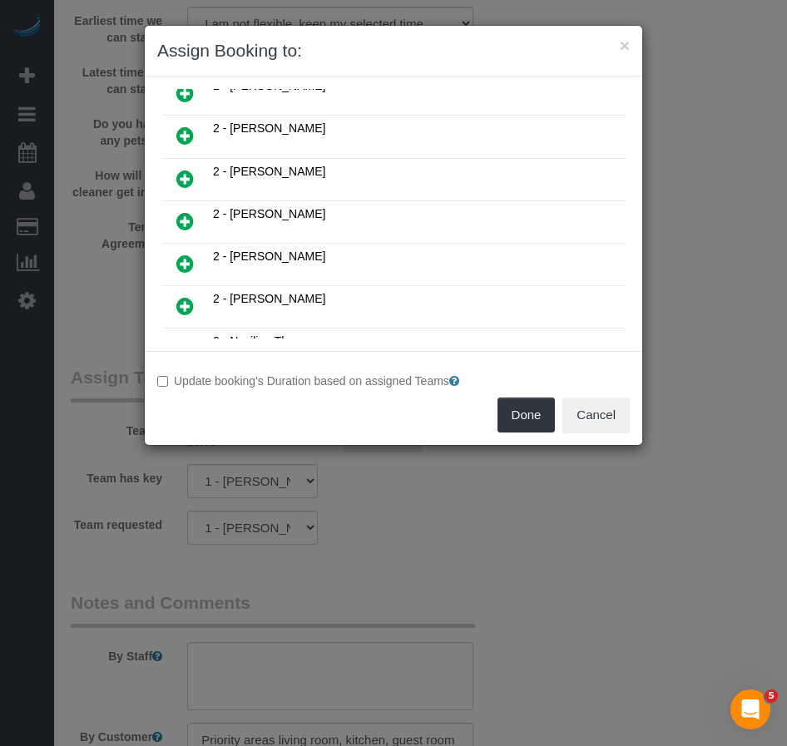
click at [186, 223] on icon at bounding box center [184, 221] width 17 height 20
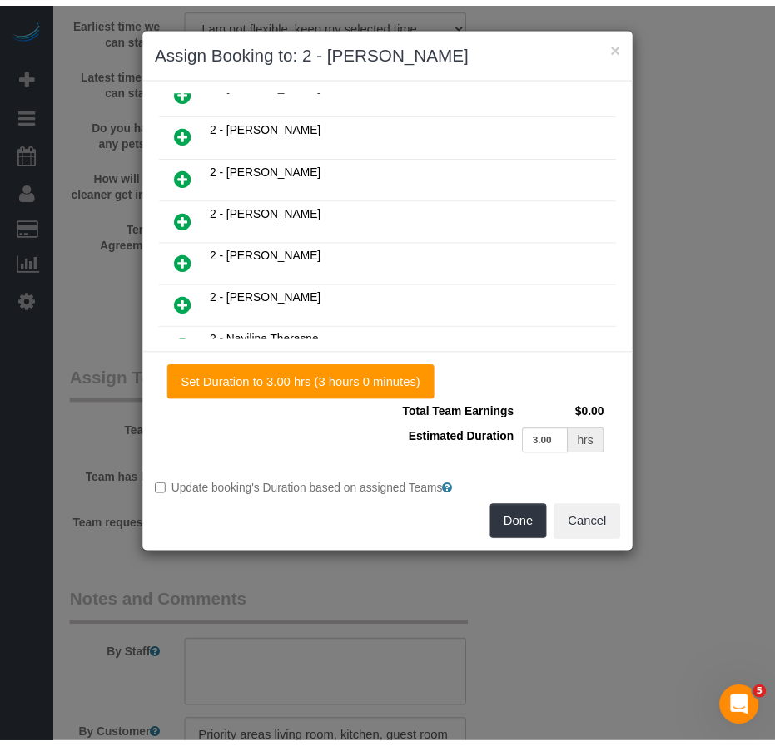
scroll to position [531, 0]
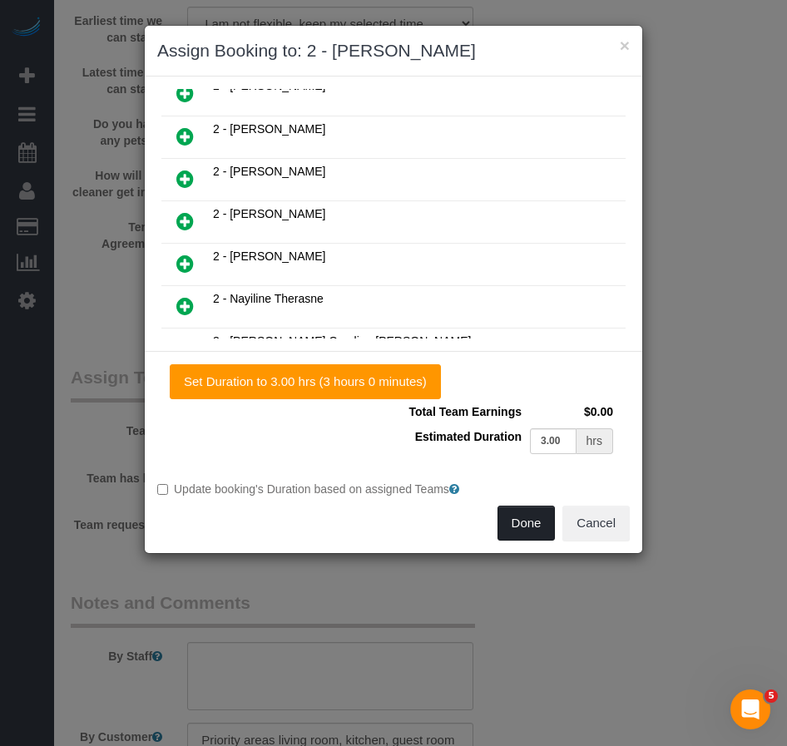
click at [524, 531] on button "Done" at bounding box center [527, 523] width 58 height 35
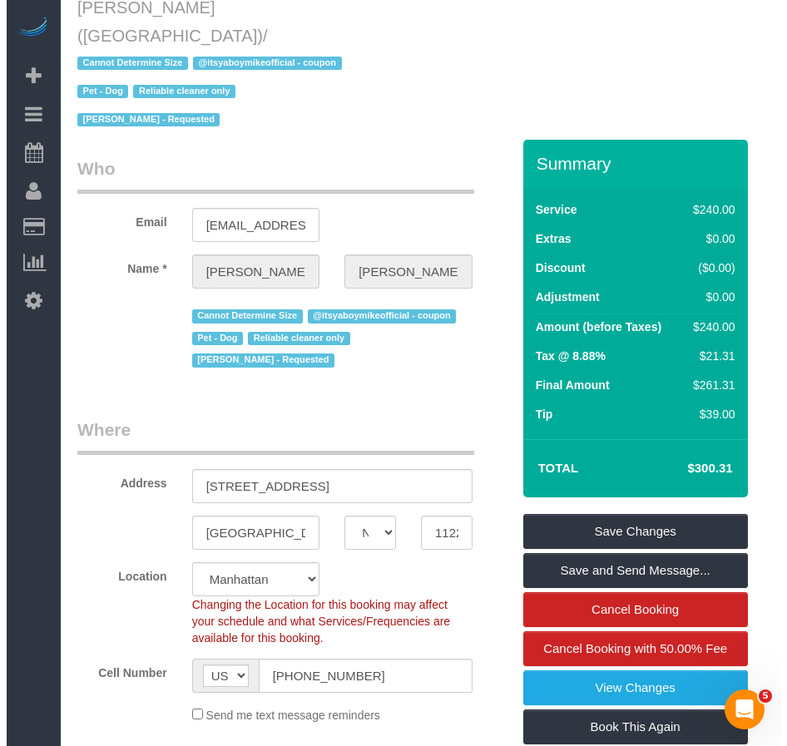
scroll to position [0, 0]
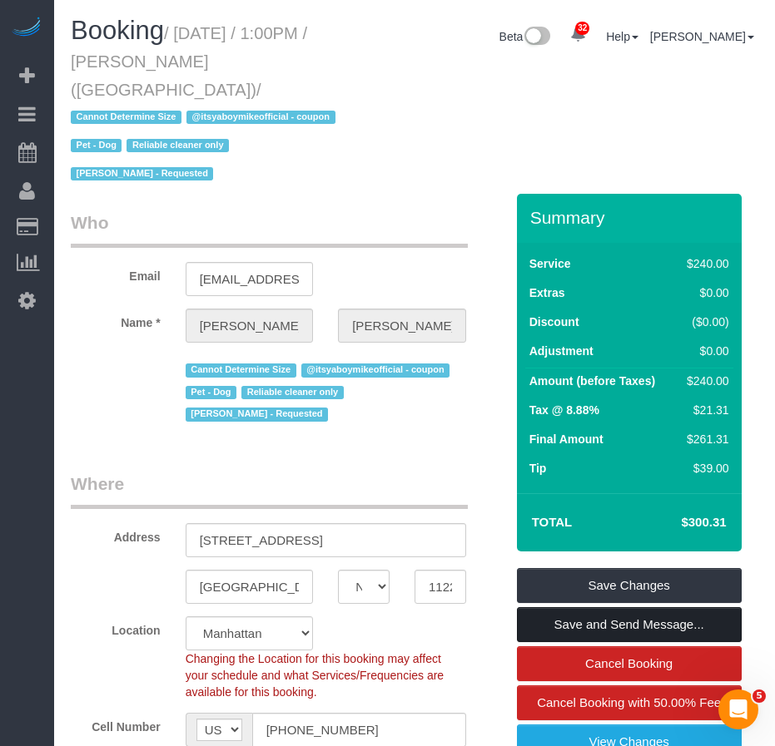
click at [607, 607] on link "Save and Send Message..." at bounding box center [629, 624] width 225 height 35
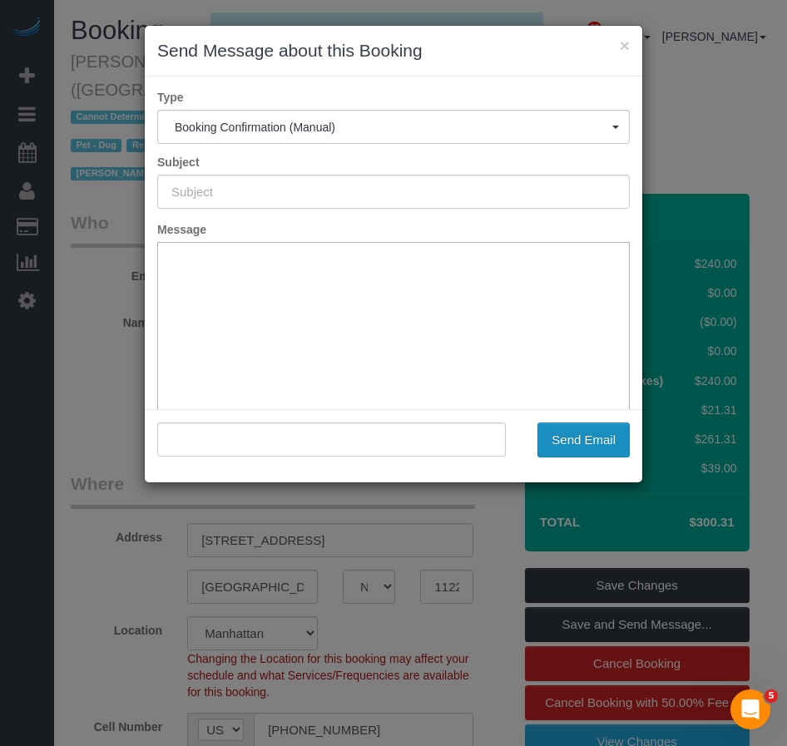
type input "Cleaning Confirmed for 10/04/2025 at 9:00am"
type input ""Dan Pfeffer" <danpfeffer@u.northwestern.edu>"
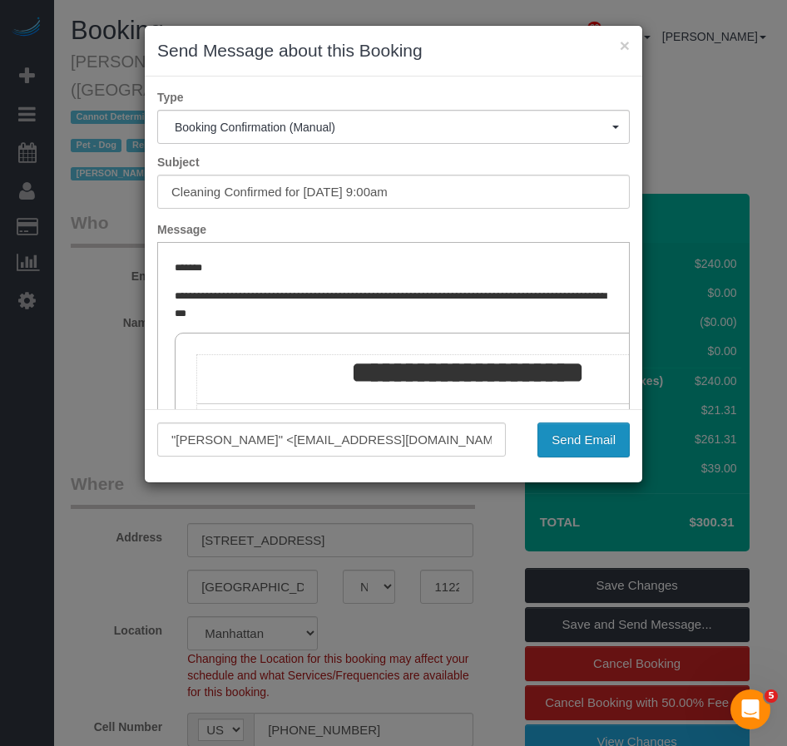
click at [577, 441] on button "Send Email" at bounding box center [584, 440] width 92 height 35
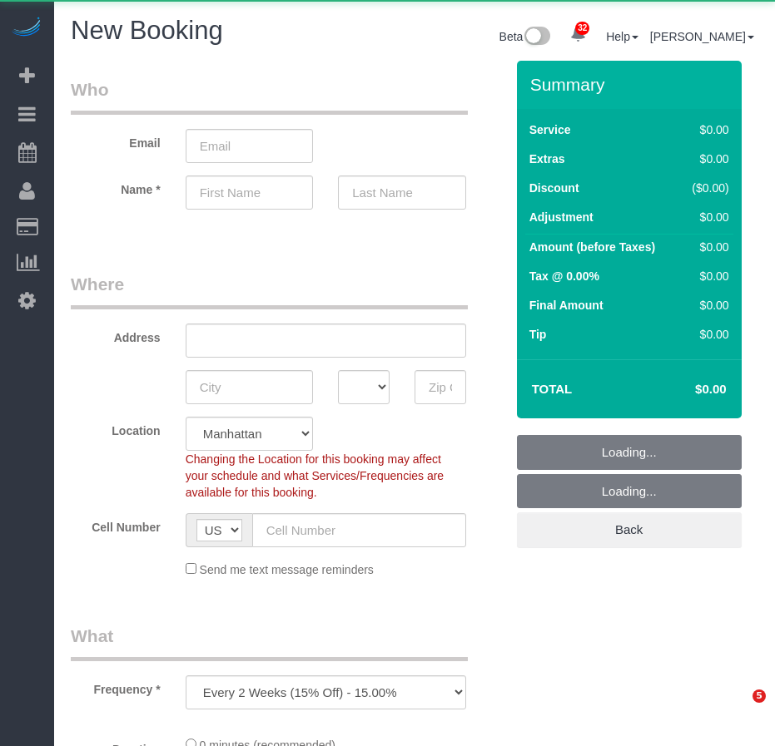
select select "number:89"
select select "number:90"
select select "object:6157"
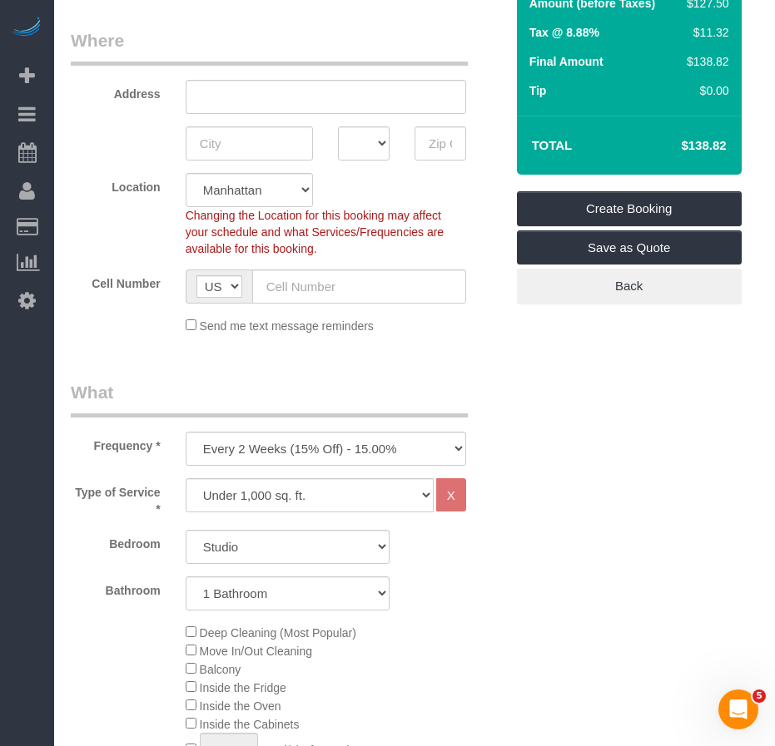
scroll to position [250, 0]
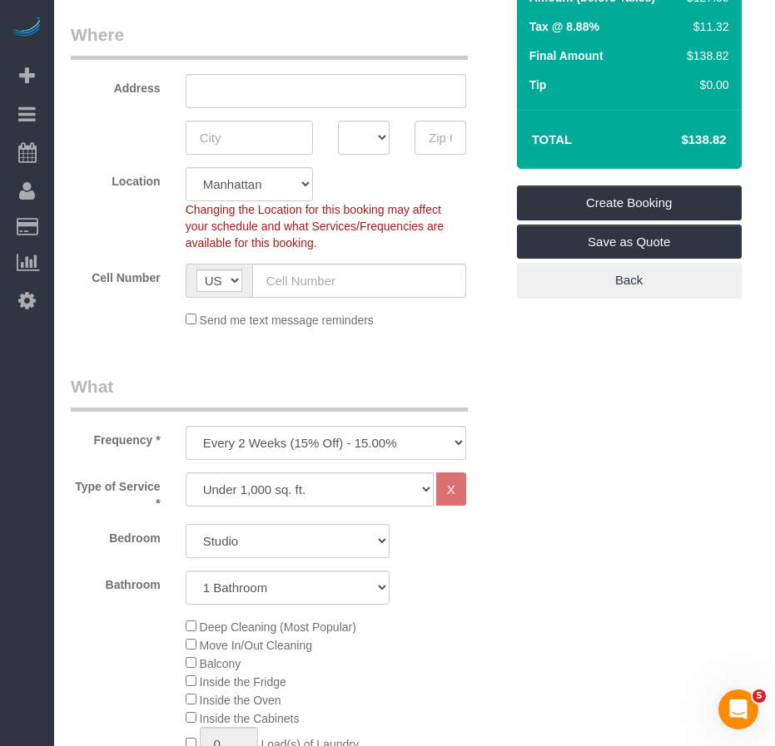
click at [270, 538] on select "Studio 1 Bedroom 2 Bedrooms 3 Bedrooms" at bounding box center [288, 541] width 204 height 34
select select "1"
click at [186, 524] on select "Studio 1 Bedroom 2 Bedrooms 3 Bedrooms" at bounding box center [288, 541] width 204 height 34
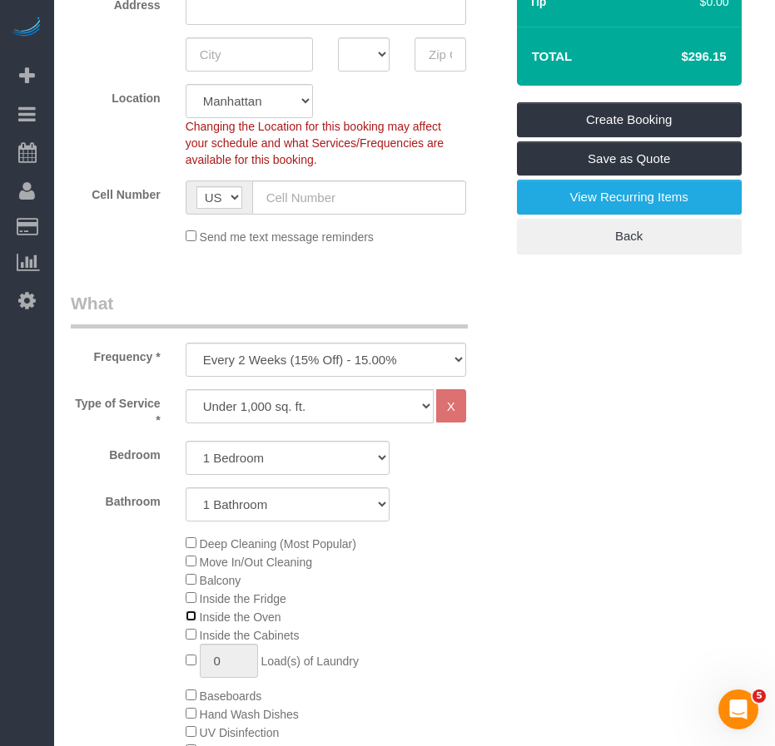
scroll to position [83, 0]
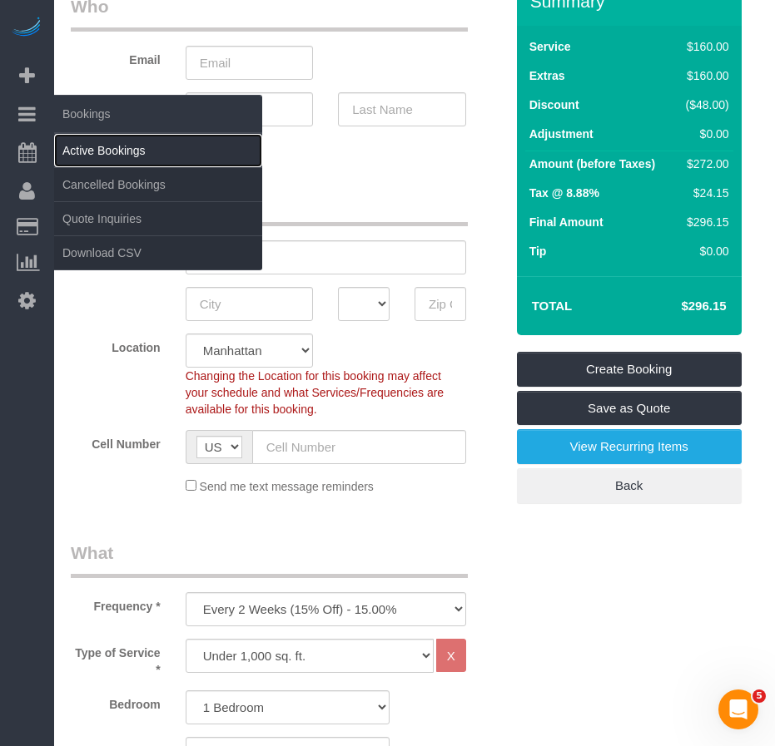
click at [96, 154] on link "Active Bookings" at bounding box center [158, 150] width 208 height 33
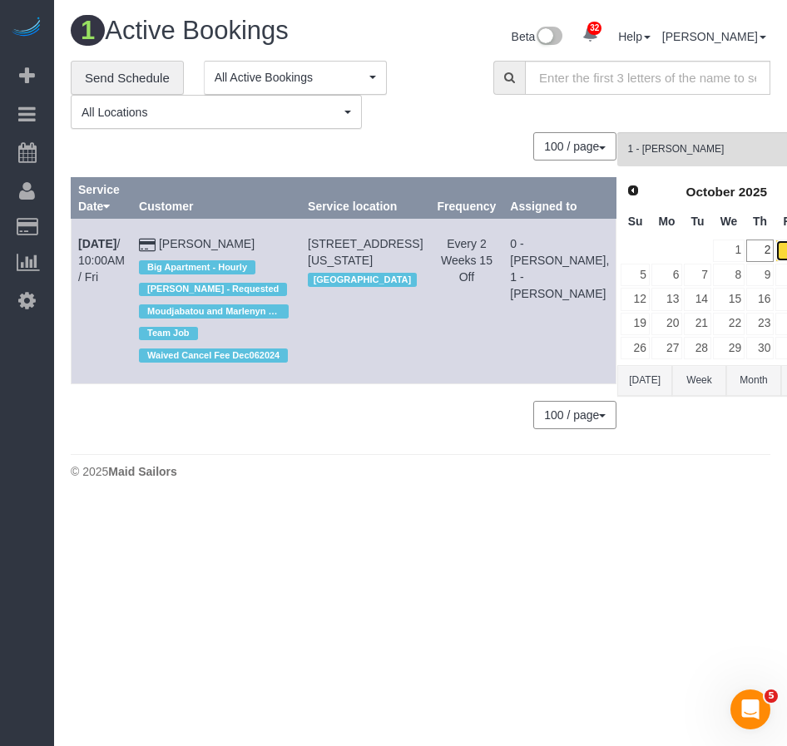
click at [774, 245] on link "3" at bounding box center [789, 251] width 27 height 22
click at [652, 142] on span "1 - Ingrid Malasi" at bounding box center [720, 149] width 187 height 14
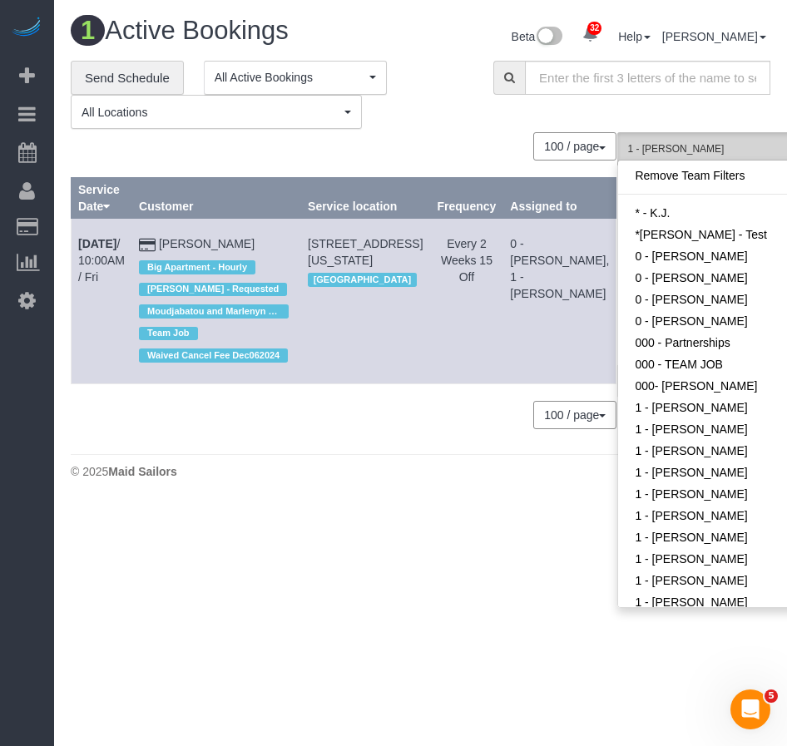
scroll to position [349, 0]
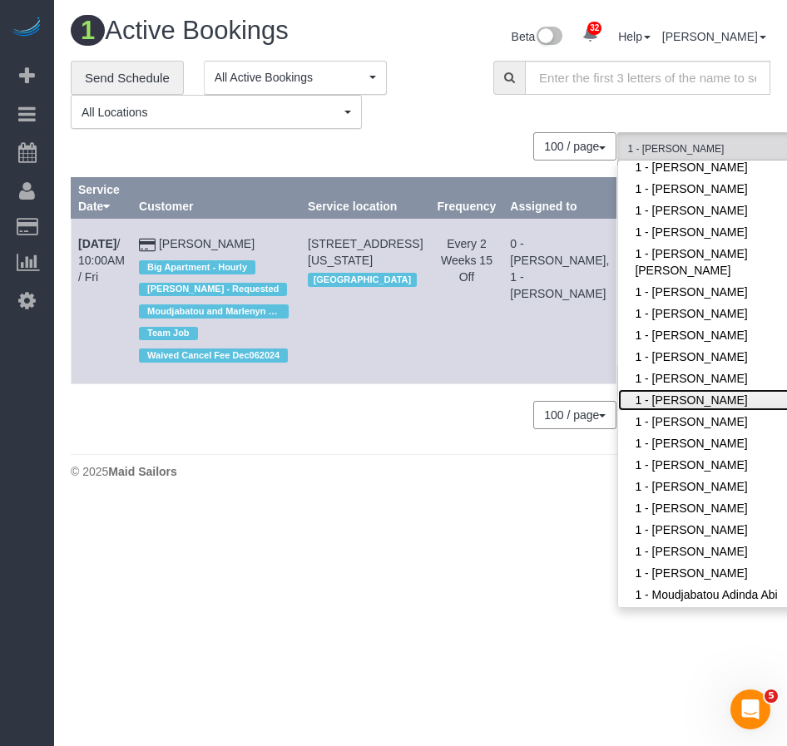
click at [618, 389] on link "1 - Ingrid Malasi" at bounding box center [726, 400] width 216 height 22
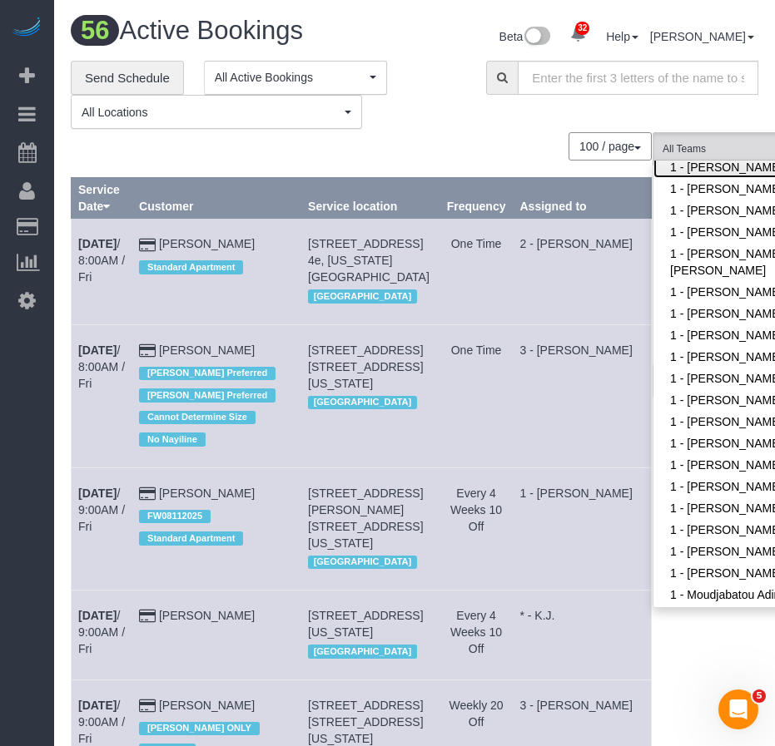
click at [673, 169] on link "1 - [PERSON_NAME]" at bounding box center [761, 167] width 216 height 22
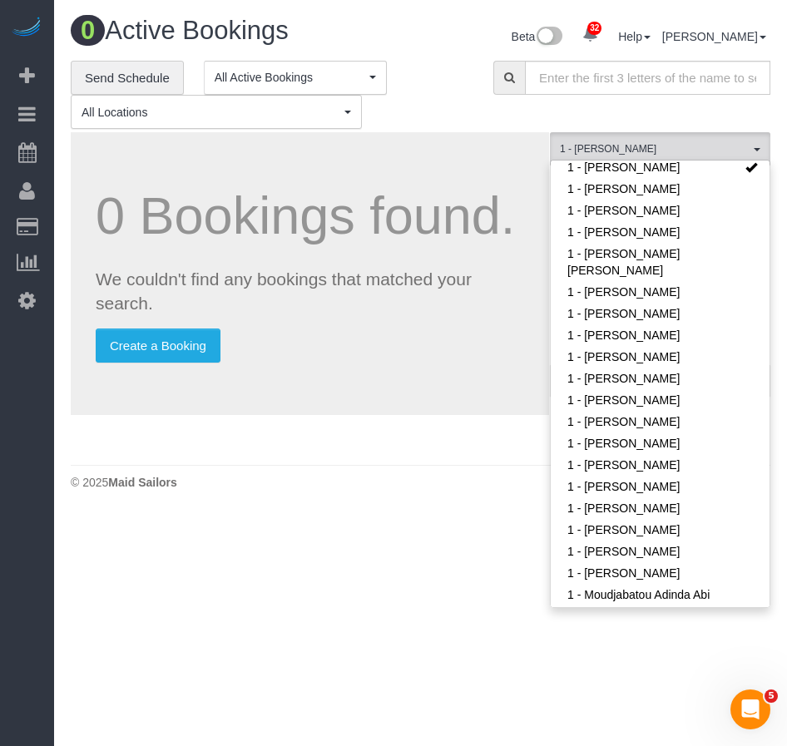
click at [337, 602] on body "32 Beta Your Notifications You have 0 alerts × You have 1 to charge for 10/01/2…" at bounding box center [393, 373] width 787 height 746
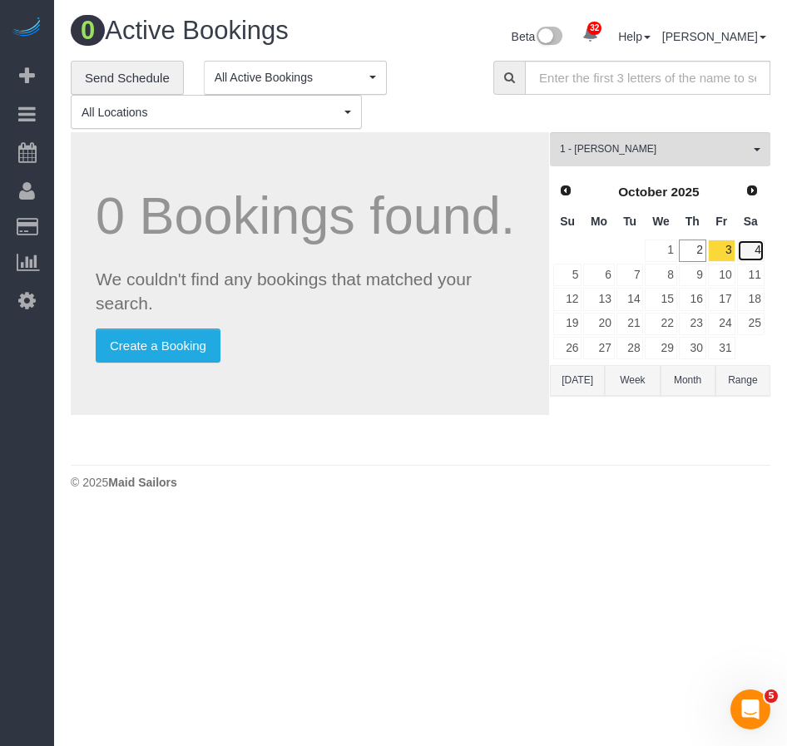
click at [761, 255] on link "4" at bounding box center [750, 251] width 27 height 22
click at [574, 274] on link "5" at bounding box center [567, 275] width 28 height 22
click at [601, 276] on link "6" at bounding box center [598, 275] width 31 height 22
click at [629, 275] on link "7" at bounding box center [630, 275] width 27 height 22
click at [662, 272] on link "8" at bounding box center [661, 275] width 32 height 22
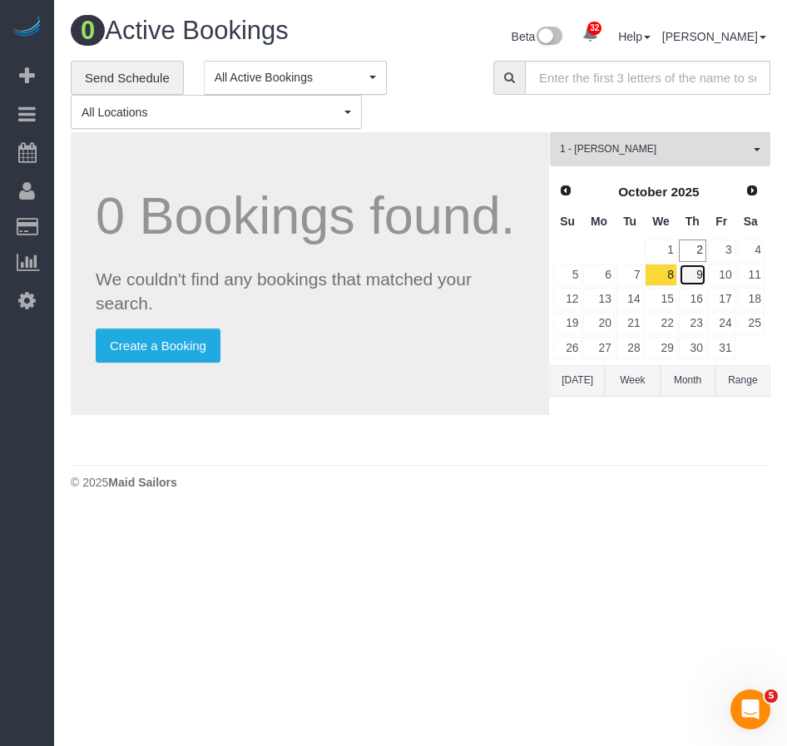
click at [691, 271] on link "9" at bounding box center [692, 275] width 27 height 22
click at [667, 272] on link "8" at bounding box center [661, 275] width 32 height 22
click at [629, 272] on link "7" at bounding box center [630, 275] width 27 height 22
drag, startPoint x: 629, startPoint y: 272, endPoint x: 606, endPoint y: 272, distance: 23.3
click at [606, 272] on link "6" at bounding box center [598, 275] width 31 height 22
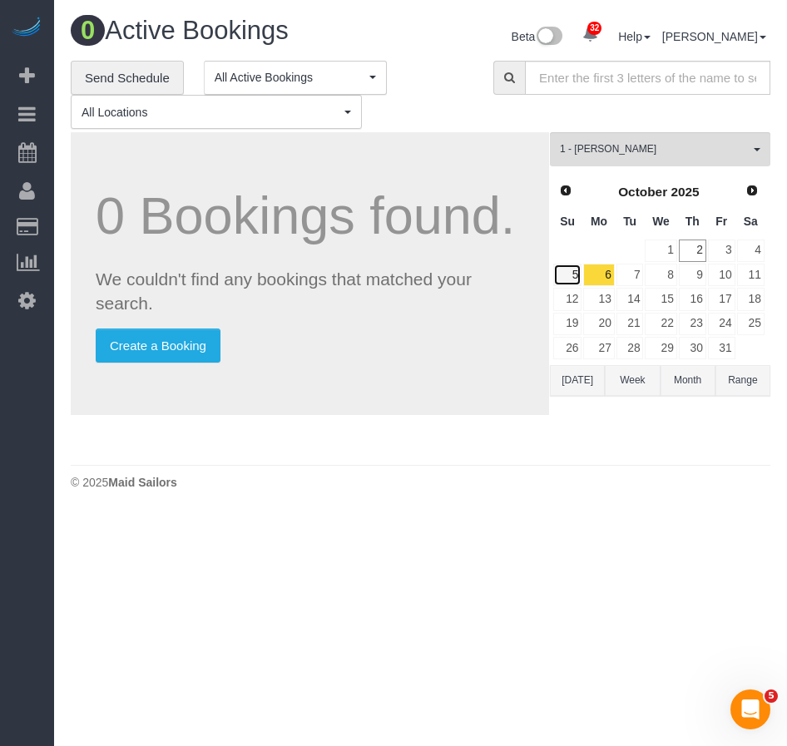
click at [580, 273] on link "5" at bounding box center [567, 275] width 28 height 22
click at [755, 250] on link "4" at bounding box center [750, 251] width 27 height 22
click at [731, 250] on link "3" at bounding box center [721, 251] width 27 height 22
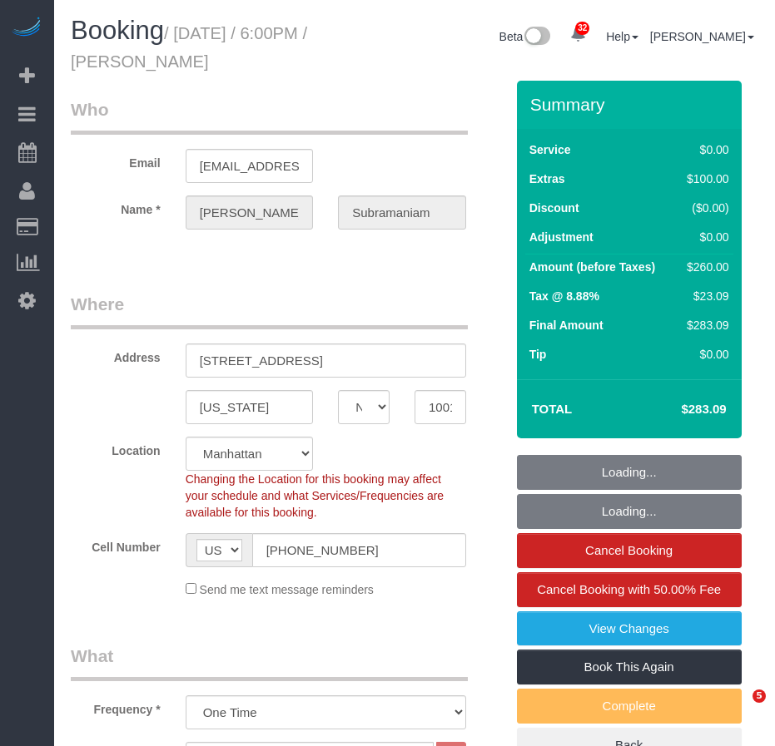
select select "NY"
select select "string:stripe-pm_1RcxrR4VGloSiKo700FPOoNV"
select select "number:89"
select select "number:79"
select select "number:15"
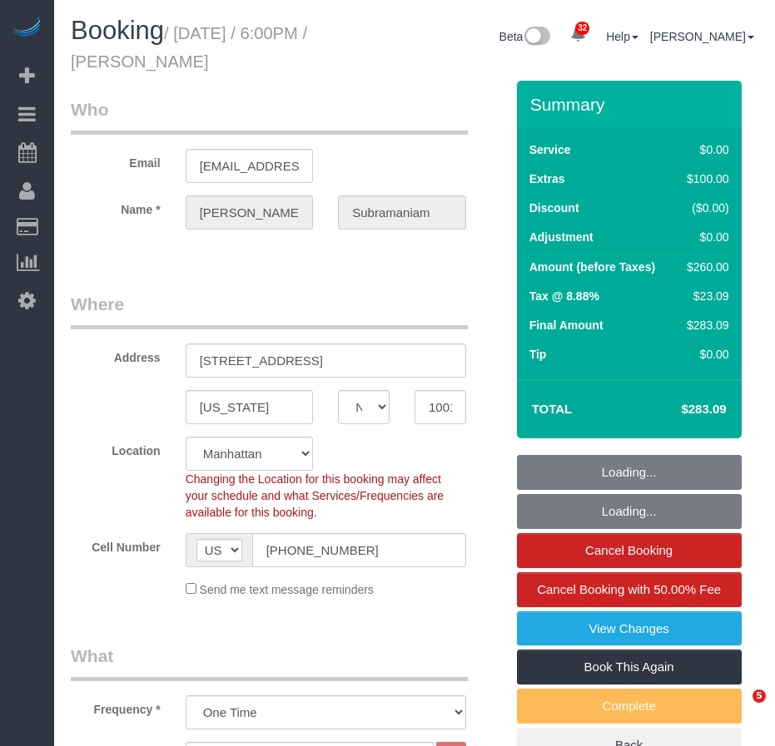
select select "number:5"
select select "spot1"
select select "1"
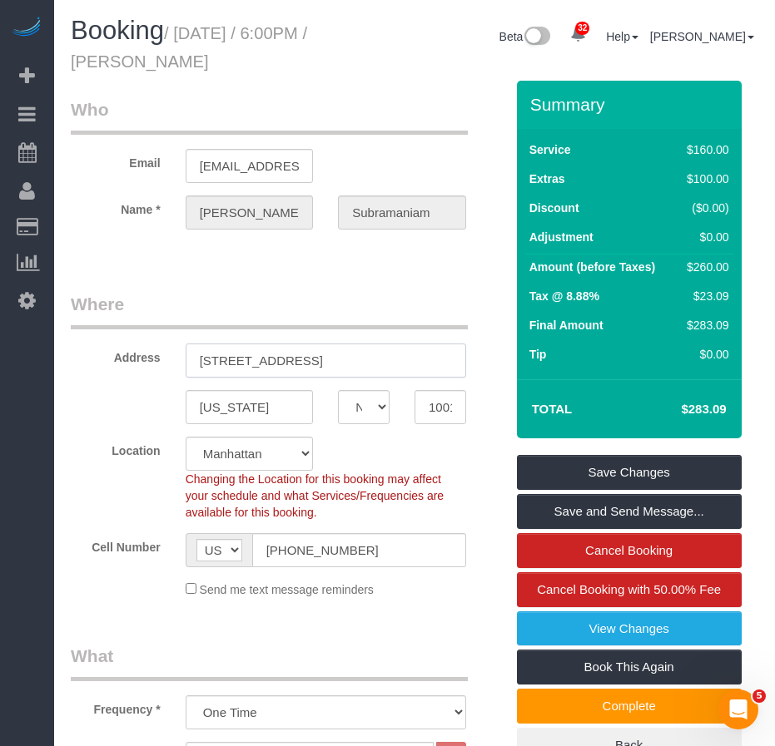
drag, startPoint x: 198, startPoint y: 359, endPoint x: 340, endPoint y: 359, distance: 142.3
click at [340, 359] on input "[STREET_ADDRESS]" at bounding box center [326, 361] width 280 height 34
click at [427, 410] on input "10010" at bounding box center [440, 407] width 52 height 34
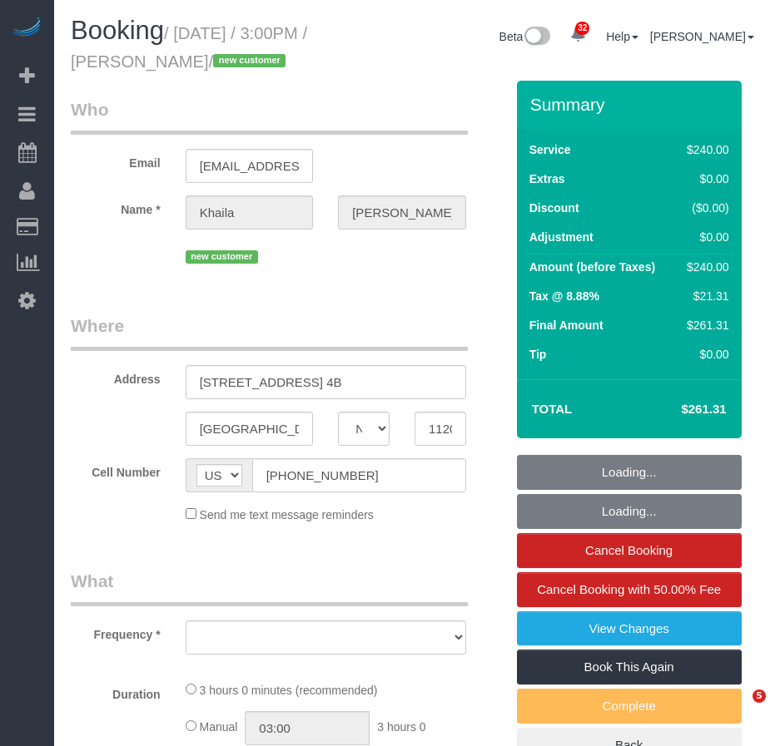
select select "NY"
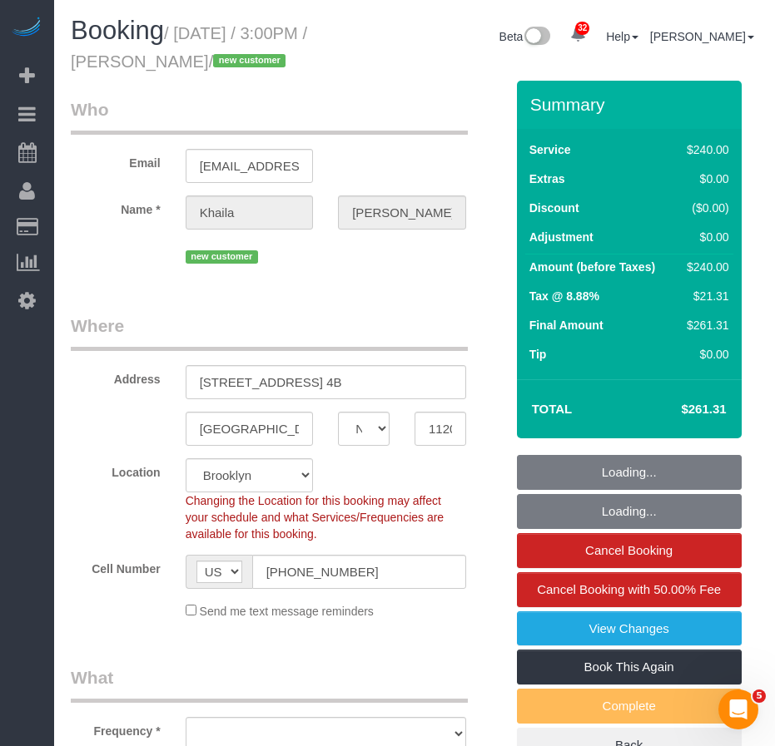
select select "object:821"
select select "string:stripe-pm_1SDw4B4VGloSiKo7GnbVjU4A"
select select "object:830"
select select "180"
select select "spot1"
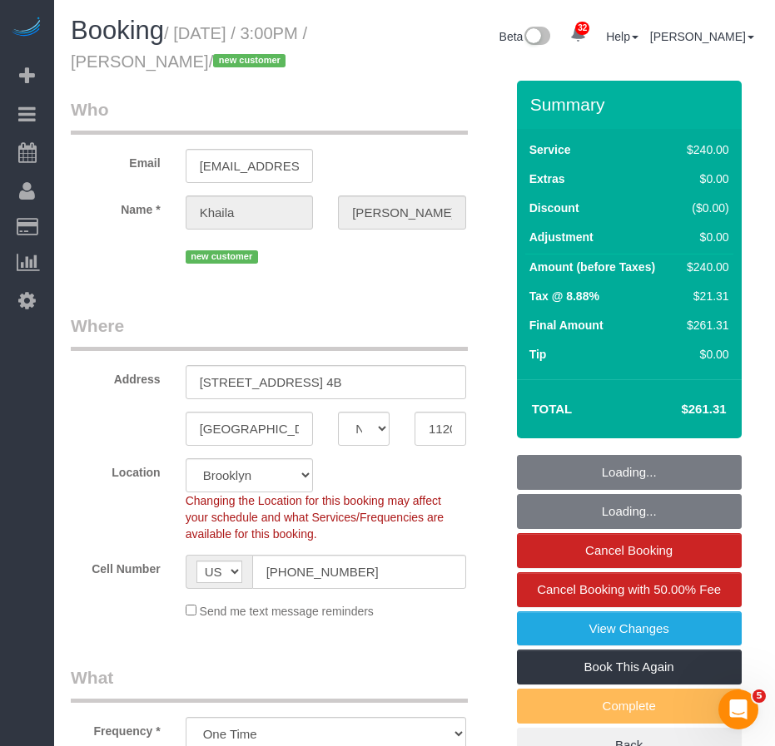
select select "number:63"
select select "number:75"
select select "number:15"
select select "number:5"
